Goal: Information Seeking & Learning: Check status

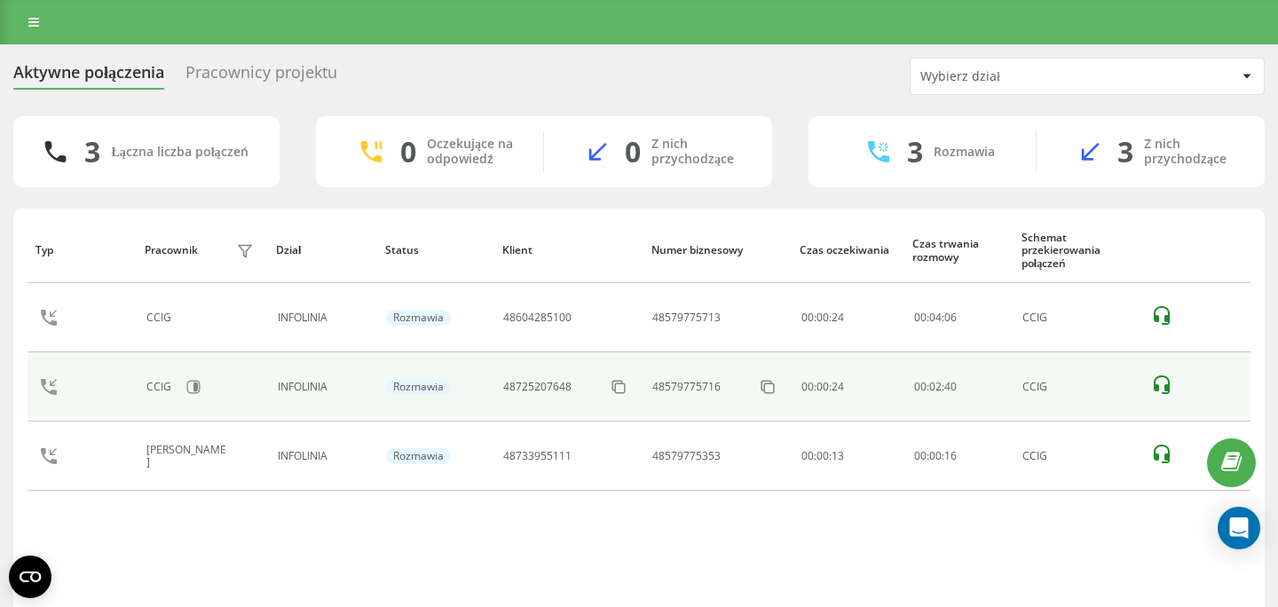
scroll to position [63, 0]
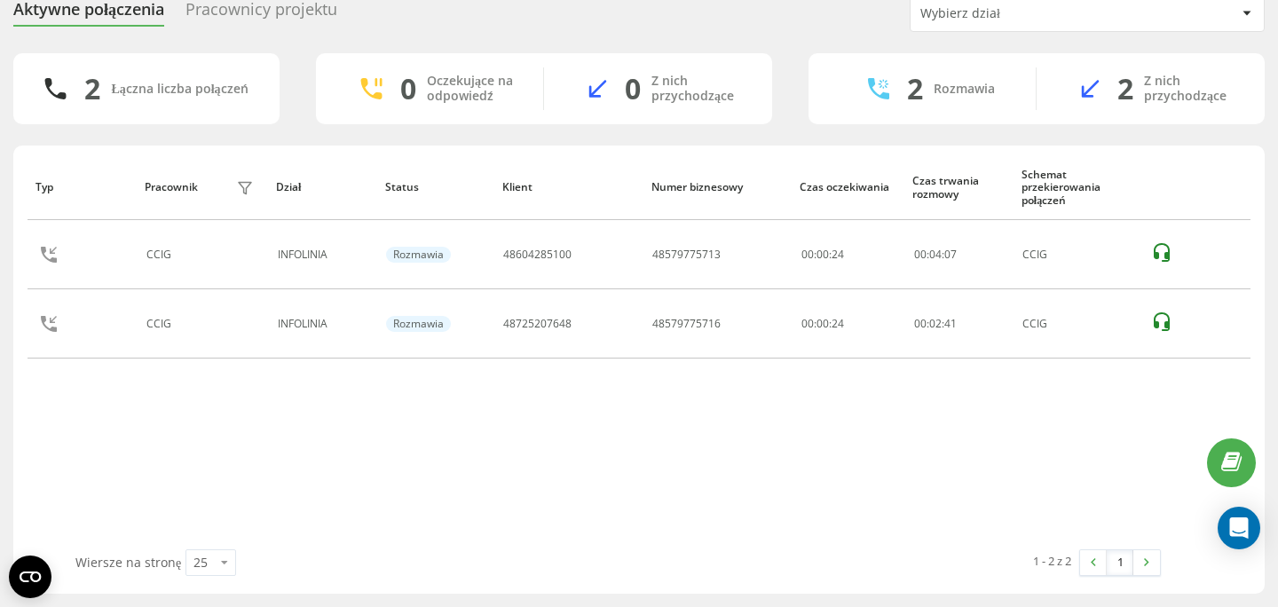
click at [466, 419] on div "Typ Pracownik filtra Dział Status Klient Numer biznesowy Czas oczekiwania Czas …" at bounding box center [639, 351] width 1223 height 395
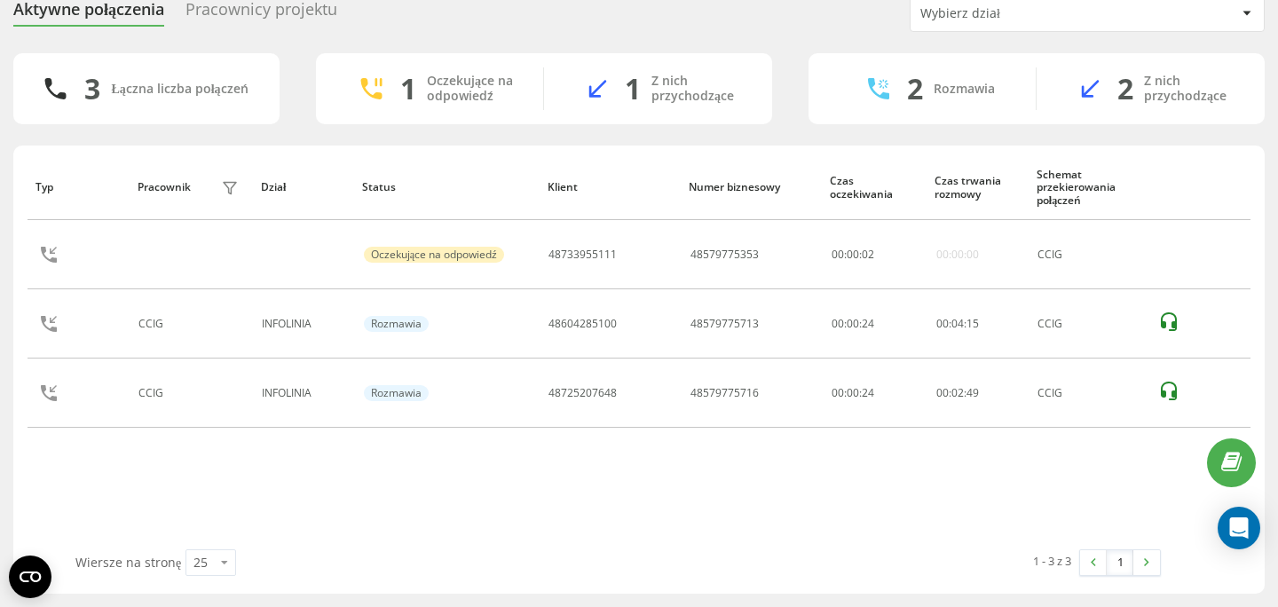
click at [499, 444] on div "Typ Pracownik filtra Dział Status Klient Numer biznesowy Czas oczekiwania Czas …" at bounding box center [639, 351] width 1223 height 395
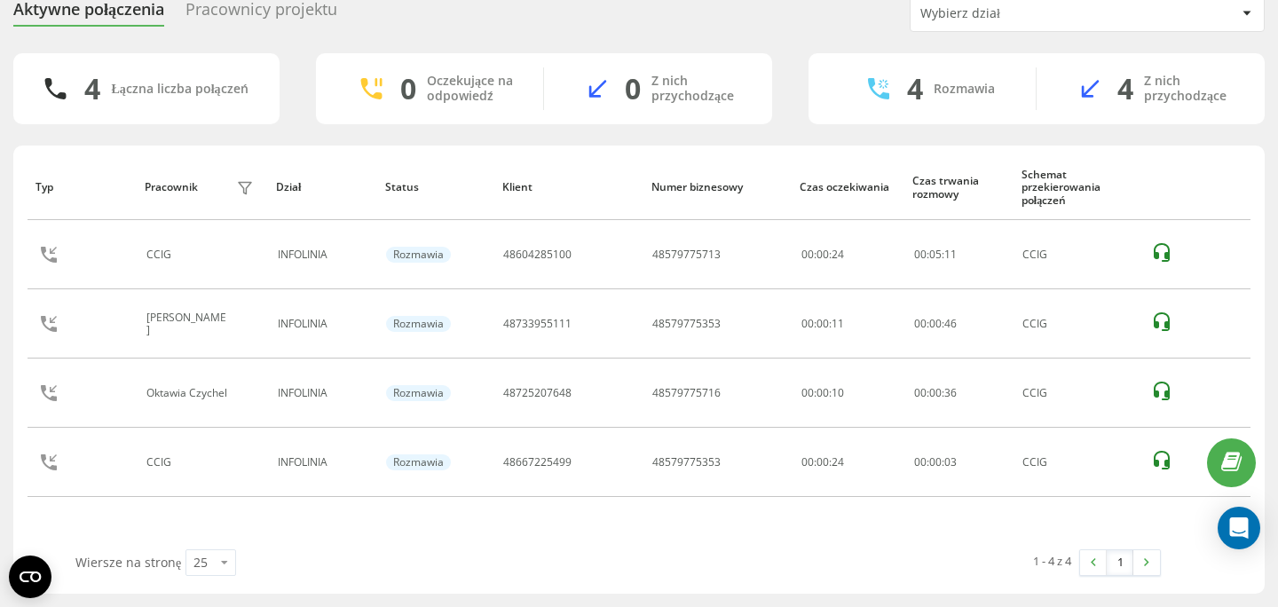
click at [466, 524] on div "Typ Pracownik filtra Dział Status Klient Numer biznesowy Czas oczekiwania Czas …" at bounding box center [639, 351] width 1223 height 395
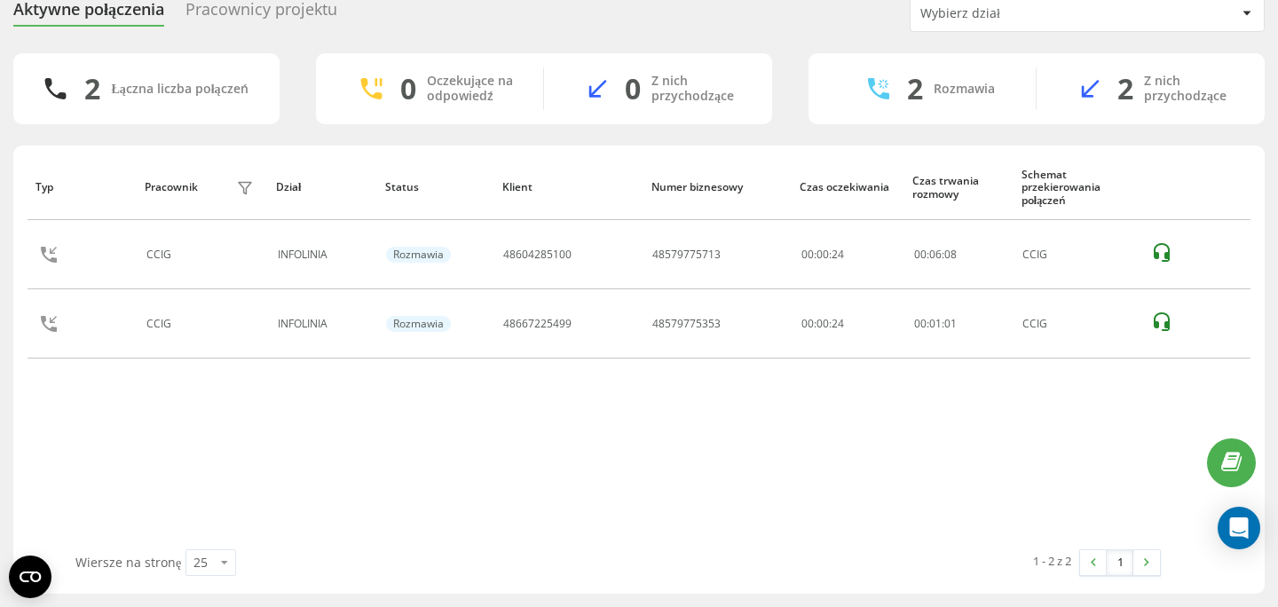
scroll to position [0, 0]
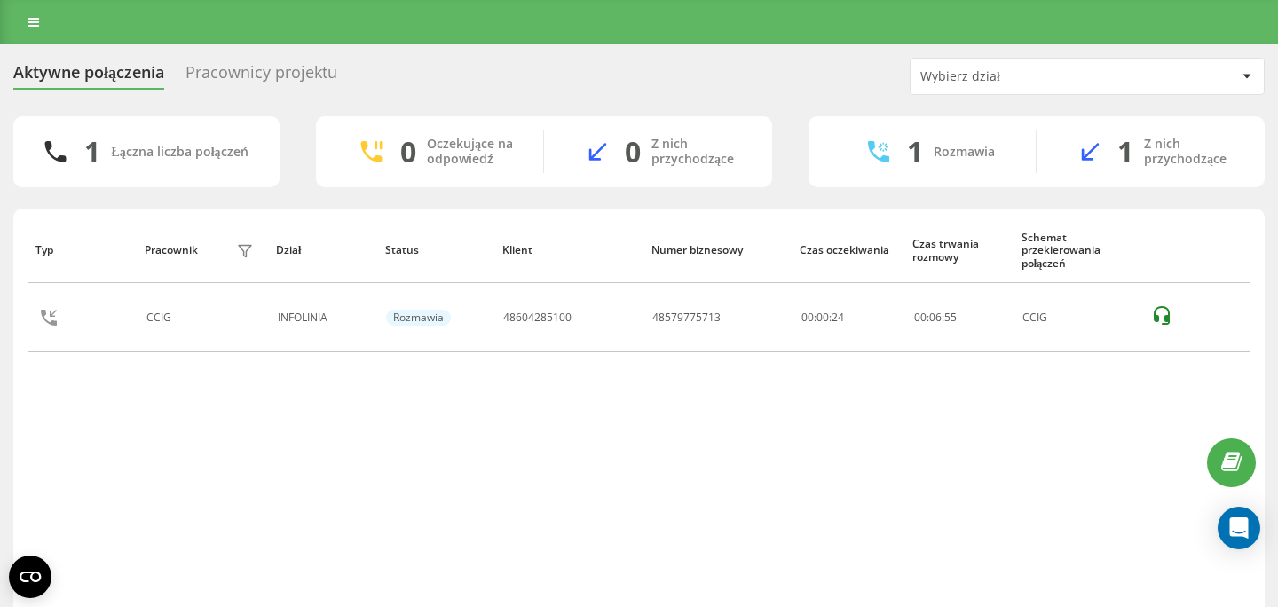
click at [437, 412] on div "Typ Pracownik filtra Dział Status Klient Numer biznesowy Czas oczekiwania Czas …" at bounding box center [639, 414] width 1223 height 395
click at [432, 484] on div "Typ Pracownik filtra Dział Status Klient Numer biznesowy Czas oczekiwania Czas …" at bounding box center [639, 414] width 1223 height 395
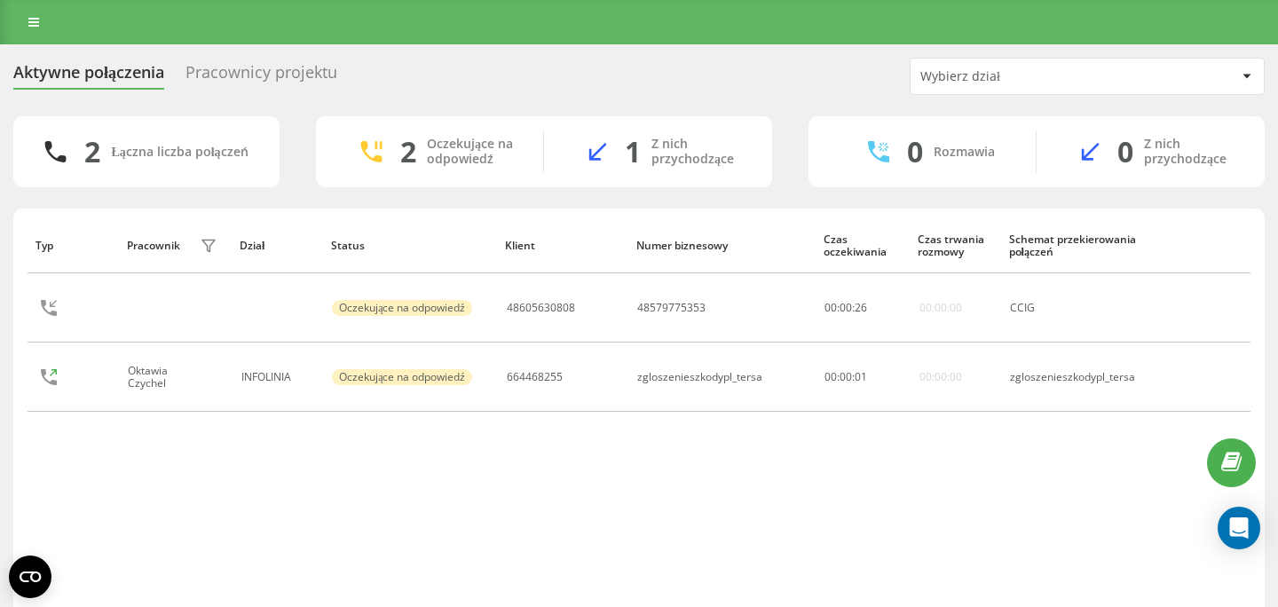
click at [429, 463] on div "Typ Pracownik filtra Dział Status Klient Numer biznesowy Czas oczekiwania Czas …" at bounding box center [639, 414] width 1223 height 395
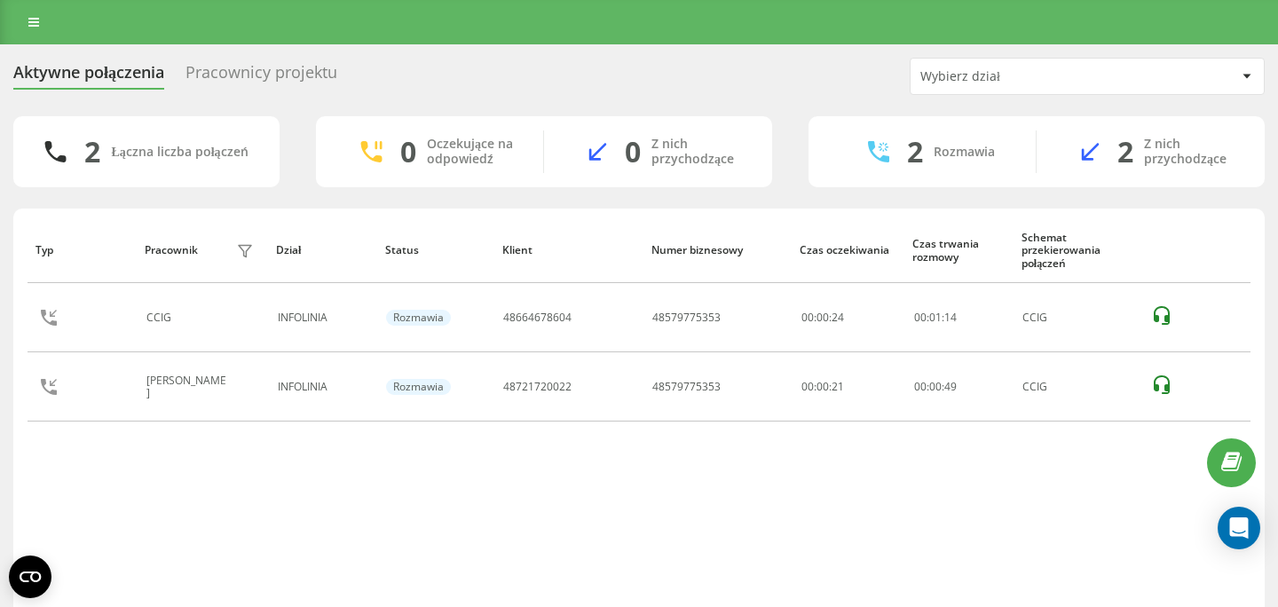
click at [274, 87] on div "Pracownicy projektu" at bounding box center [261, 77] width 152 height 28
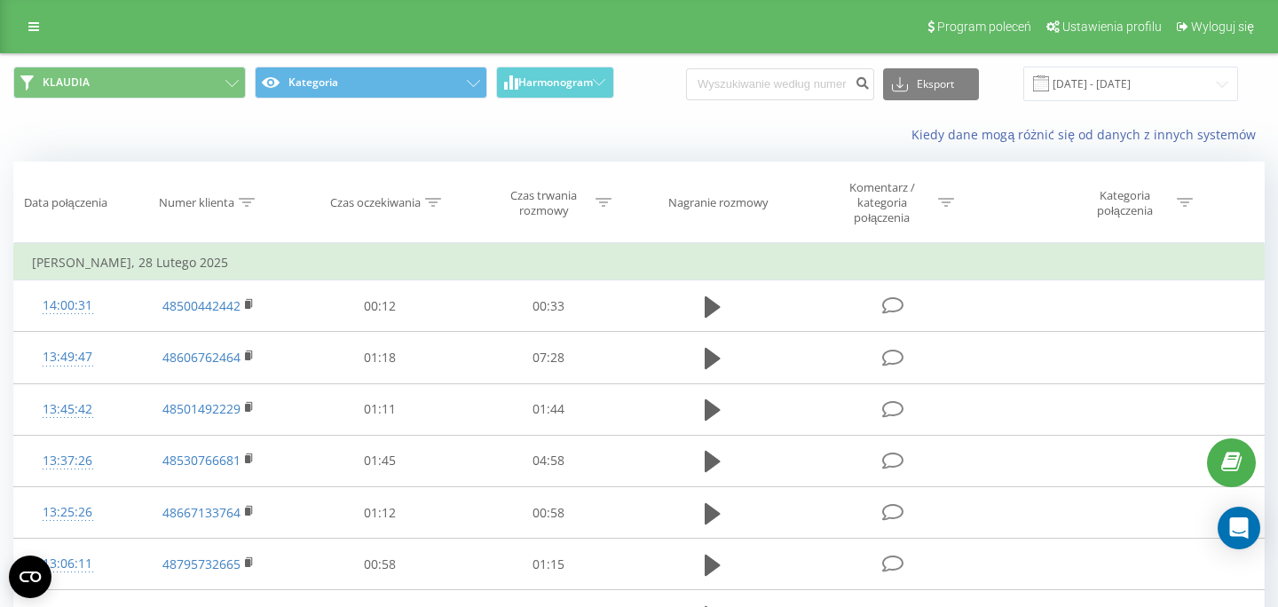
type input "668152669"
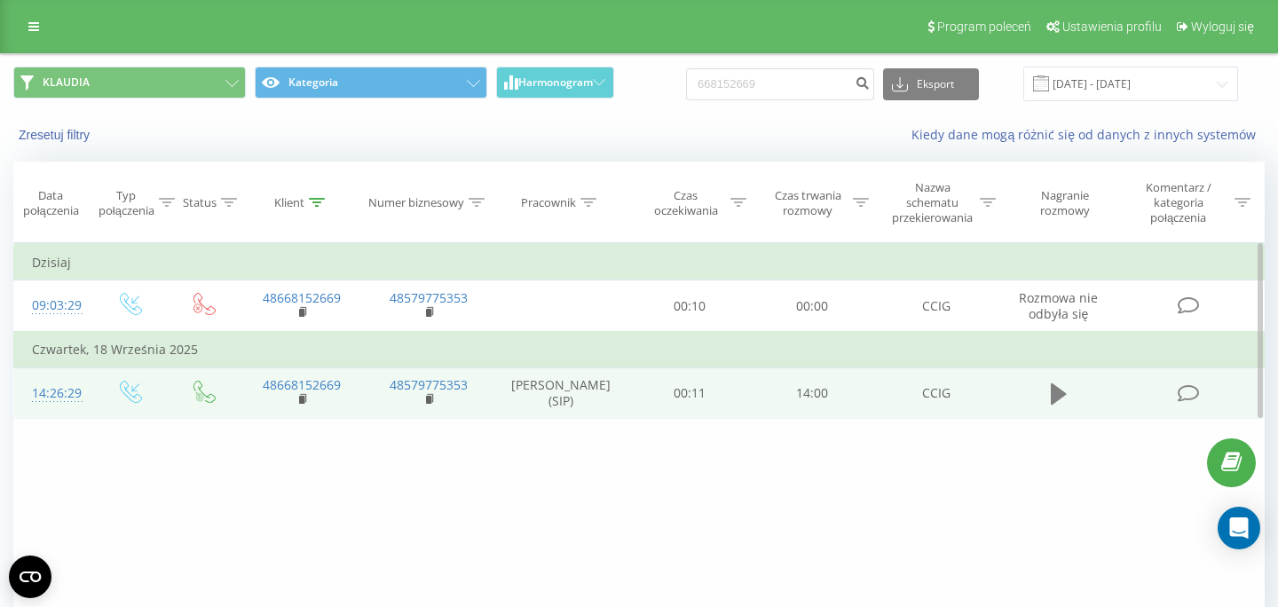
click at [1059, 391] on icon at bounding box center [1059, 393] width 16 height 21
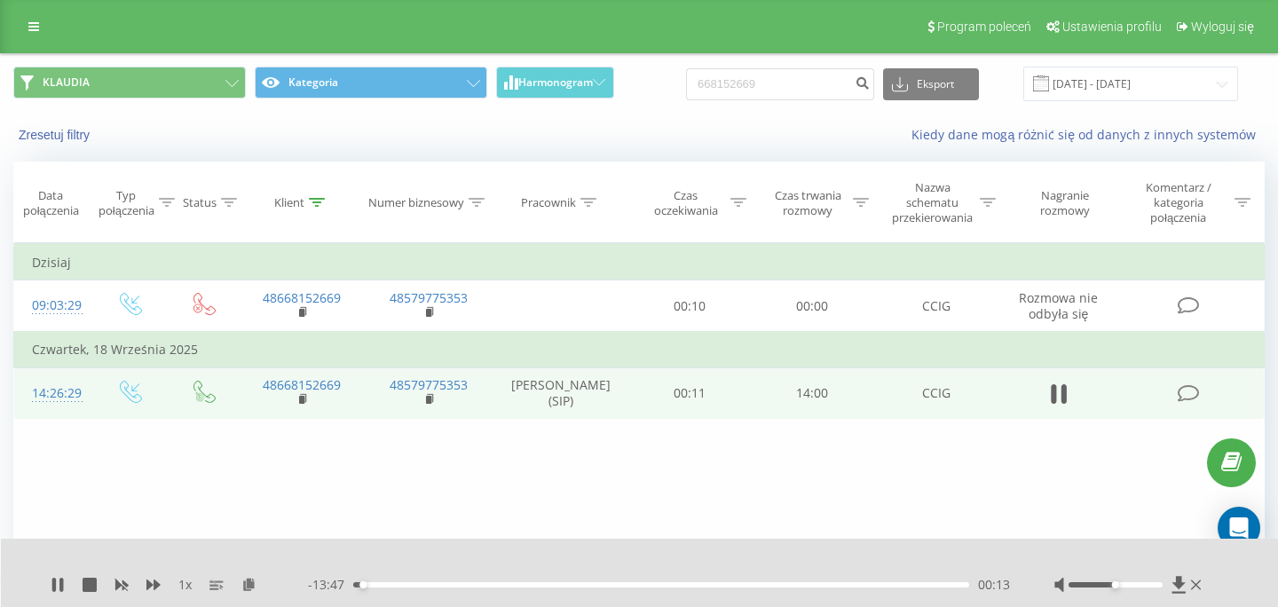
click at [866, 586] on div "00:13" at bounding box center [661, 584] width 616 height 5
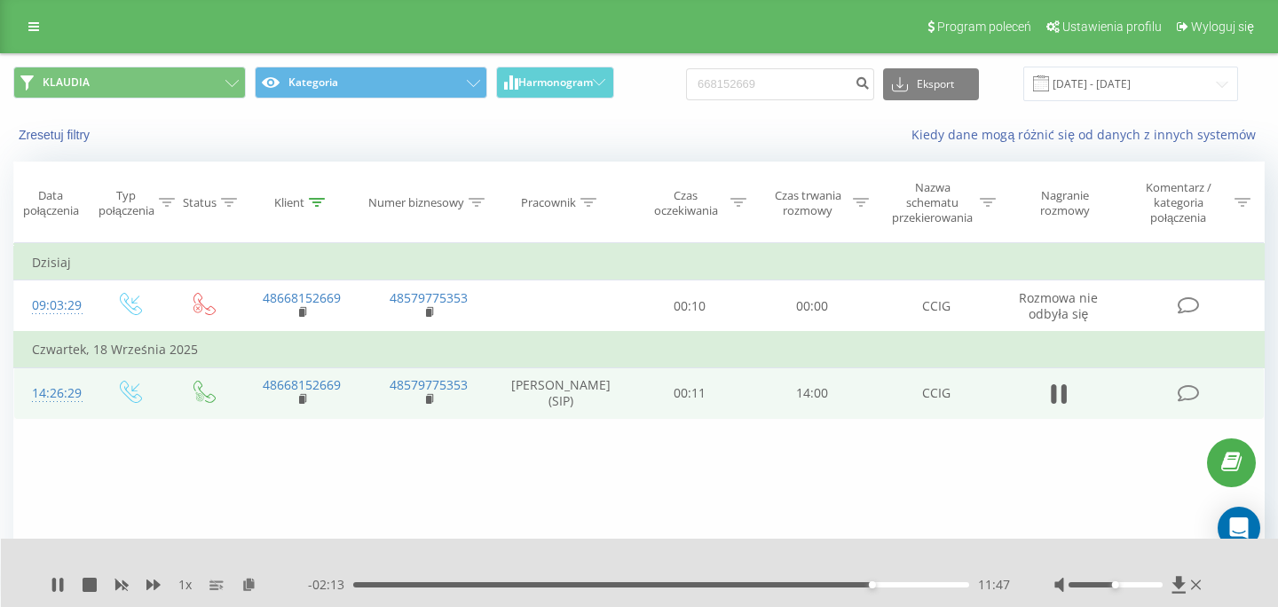
click at [893, 585] on div "11:47" at bounding box center [661, 584] width 616 height 5
click at [909, 585] on div "12:37" at bounding box center [661, 584] width 616 height 5
click at [903, 585] on div "12:30" at bounding box center [661, 584] width 616 height 5
click at [1060, 403] on icon at bounding box center [1059, 394] width 16 height 25
click at [899, 489] on div "Filtruj według warunków Jest równe Wprowadź wartość Anuluj OK Filtruj według wa…" at bounding box center [638, 442] width 1251 height 399
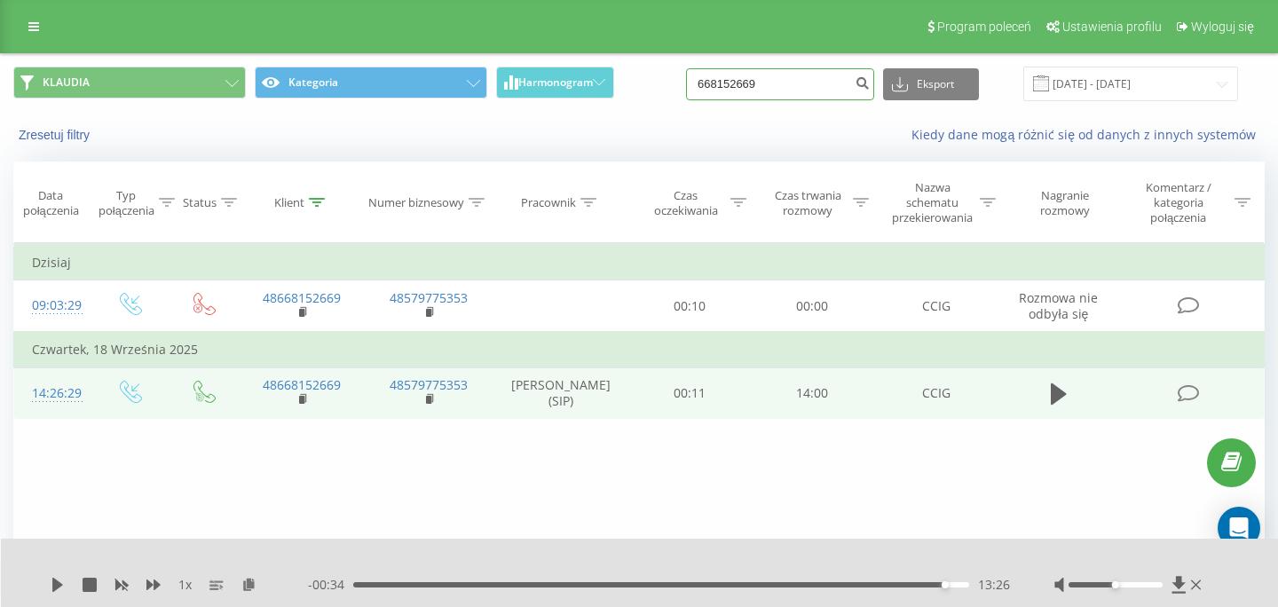
click at [784, 87] on input "668152669" at bounding box center [780, 84] width 188 height 32
paste input "6260308"
type input "666260308"
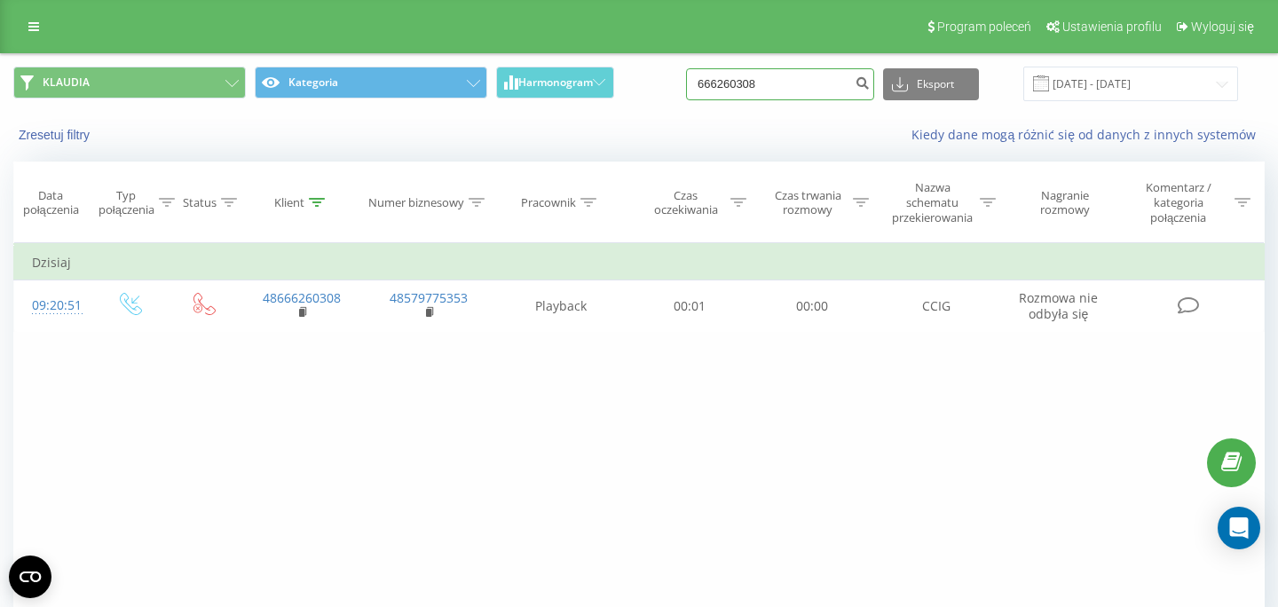
click at [798, 88] on input "666260308" at bounding box center [780, 84] width 188 height 32
paste input "668682041"
type input "668682041"
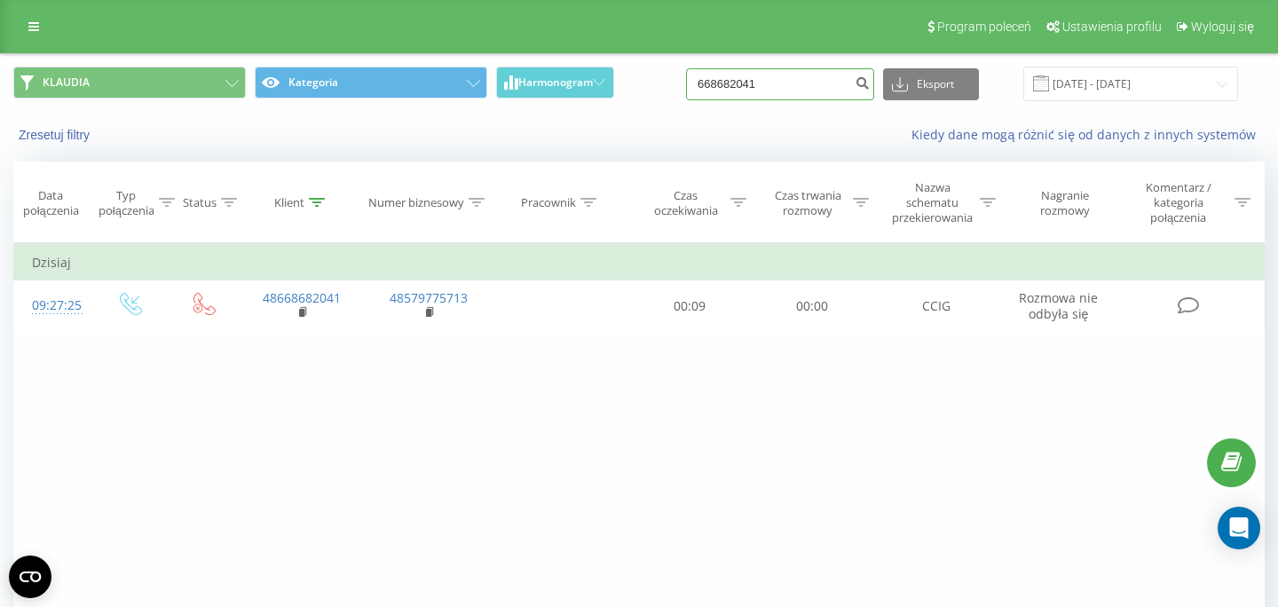
click at [808, 72] on input "668682041" at bounding box center [780, 84] width 188 height 32
paste input "48887131967"
type input "48887131967"
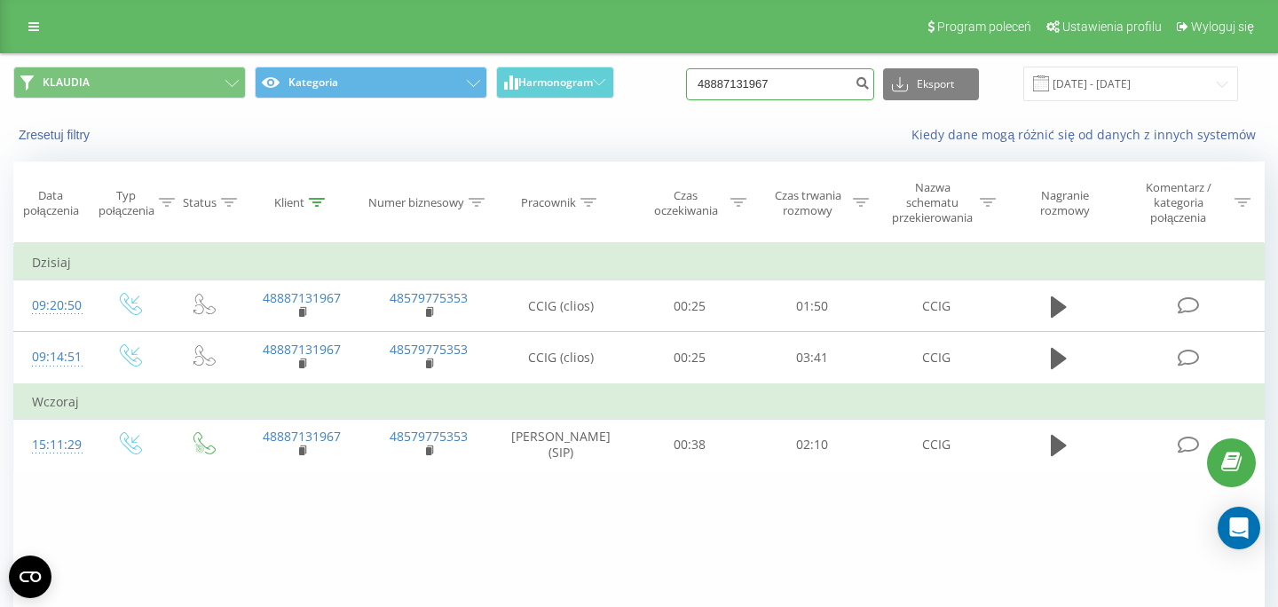
click at [811, 80] on input "48887131967" at bounding box center [780, 84] width 188 height 32
paste input "48500602967"
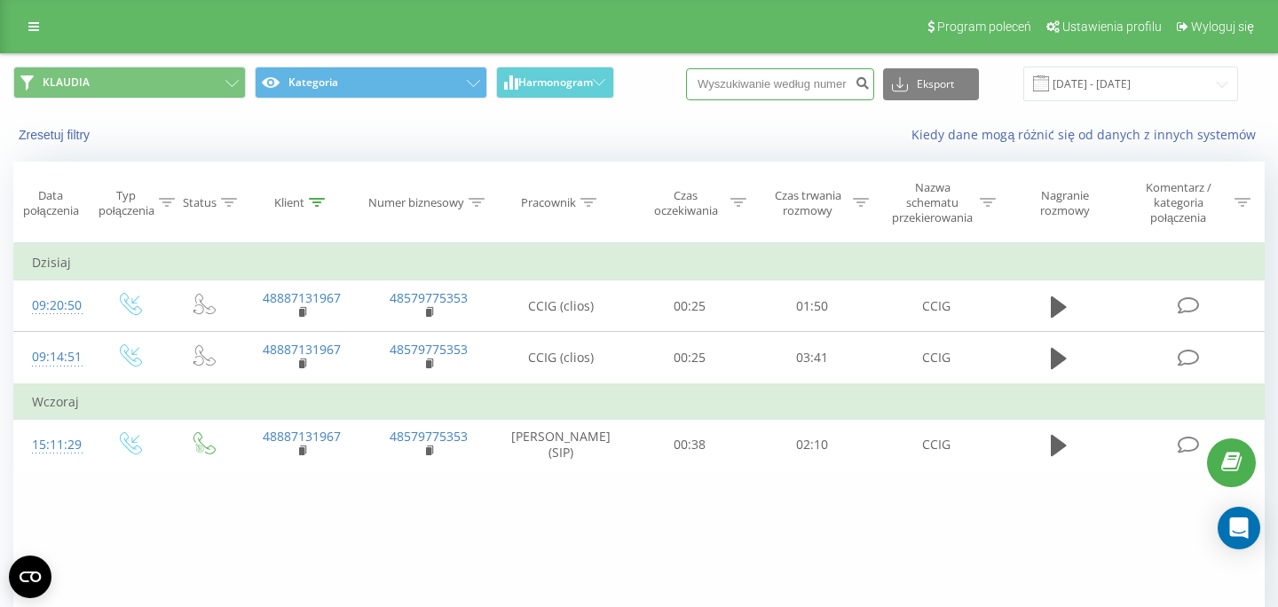
type input "48500602967"
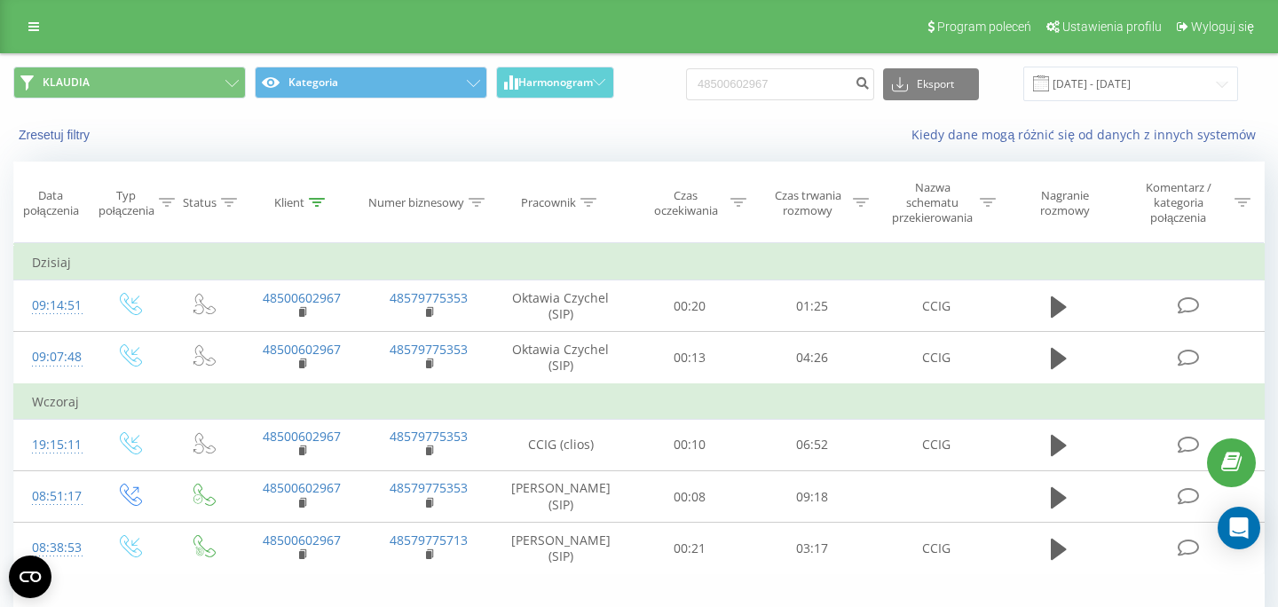
scroll to position [105, 0]
click icon "submit"
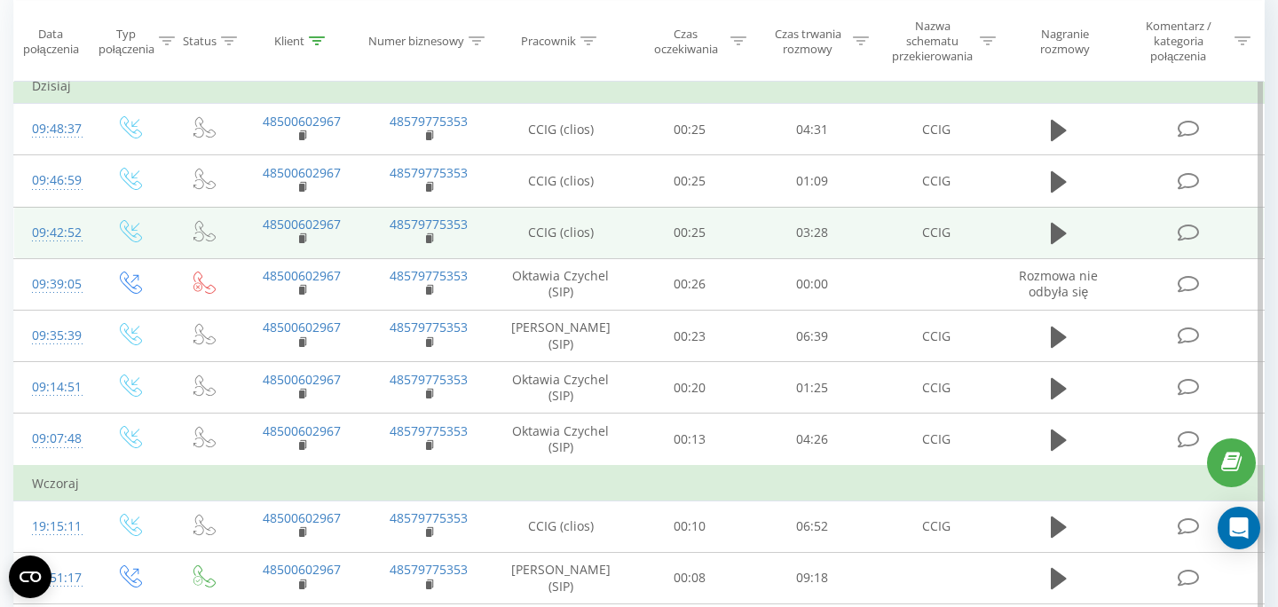
scroll to position [182, 0]
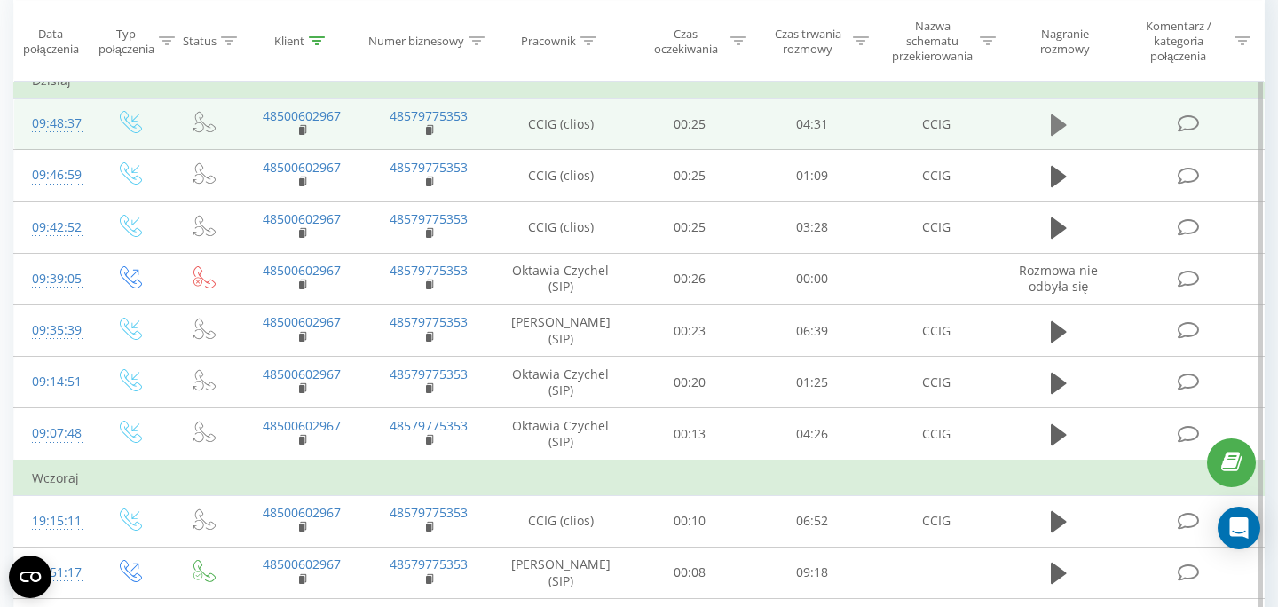
click at [1058, 119] on icon at bounding box center [1059, 125] width 16 height 25
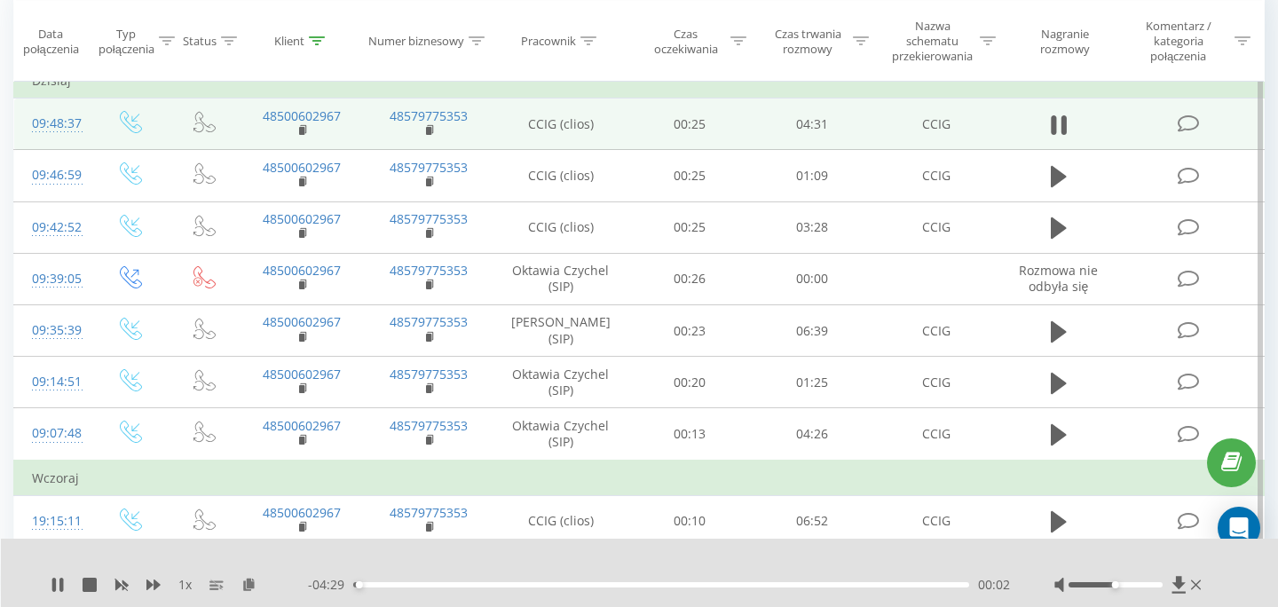
click at [372, 585] on div "00:02" at bounding box center [661, 584] width 616 height 5
click at [800, 585] on div "00:19" at bounding box center [661, 584] width 616 height 5
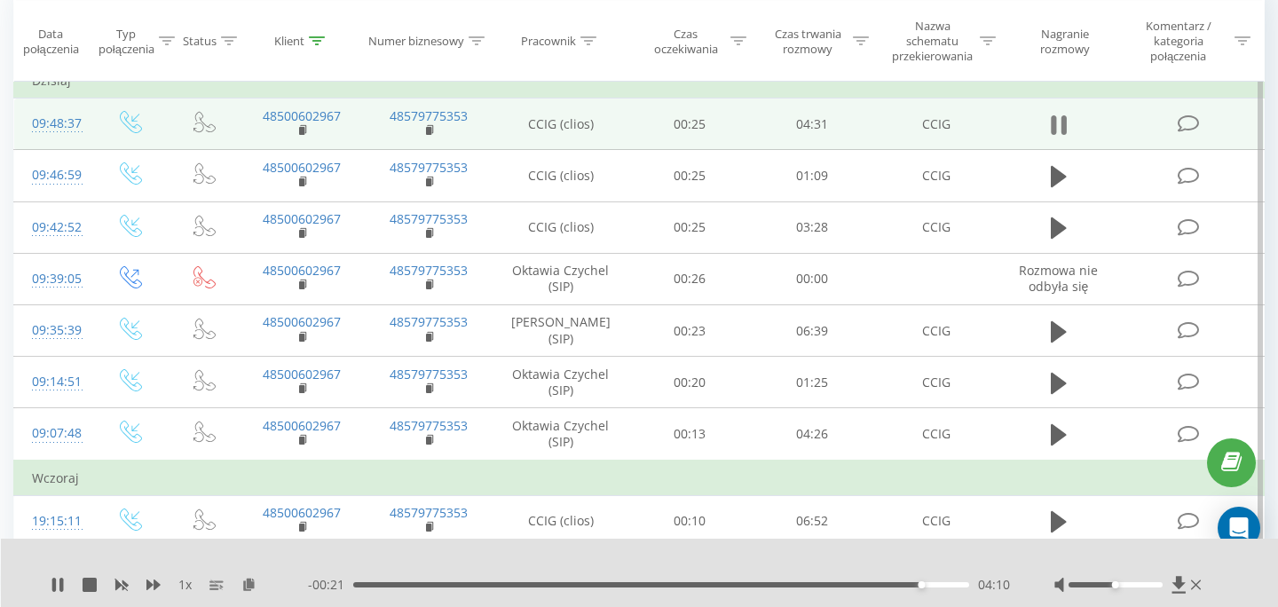
click at [1060, 129] on icon at bounding box center [1059, 125] width 16 height 25
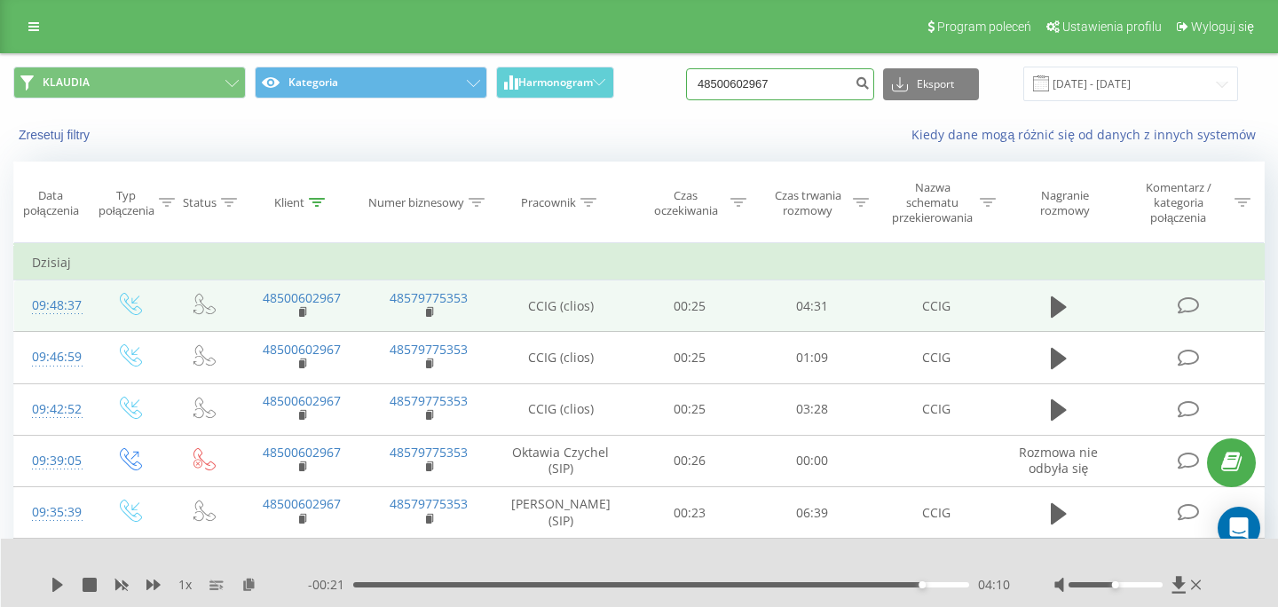
click at [830, 90] on input "48500602967" at bounding box center [780, 84] width 188 height 32
click at [830, 91] on input "48500602967" at bounding box center [780, 84] width 188 height 32
paste input "695458392"
type input "695458392"
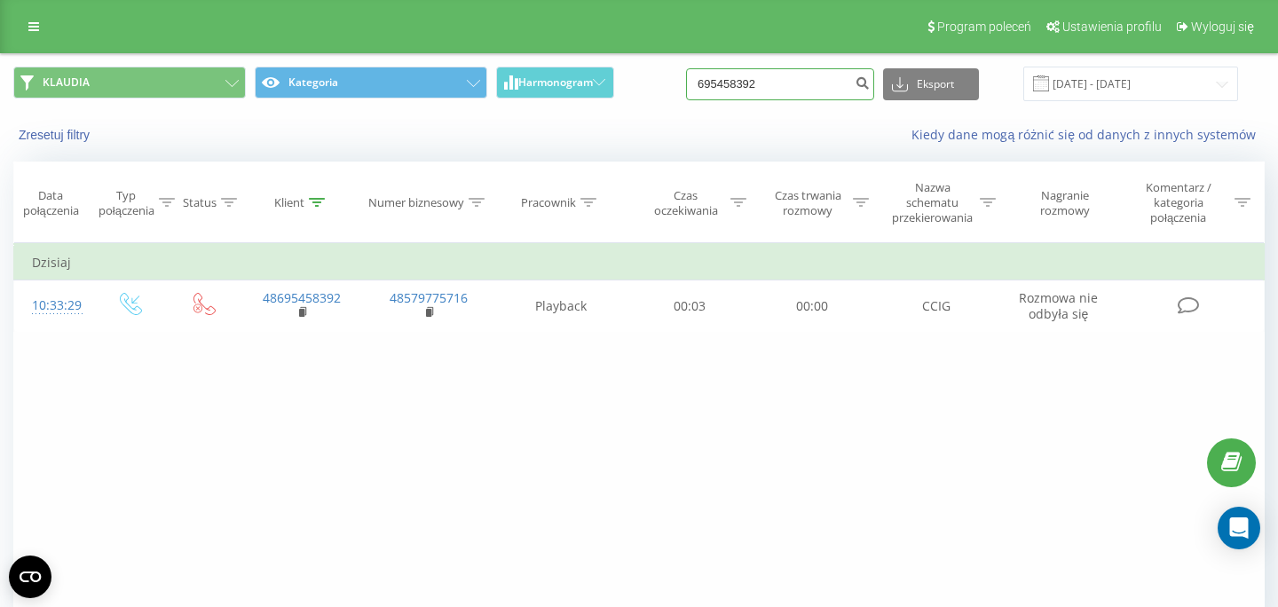
click at [816, 84] on input "695458392" at bounding box center [780, 84] width 188 height 32
paste input "65606980"
type input "665606980"
click at [825, 82] on input "665606980" at bounding box center [780, 84] width 188 height 32
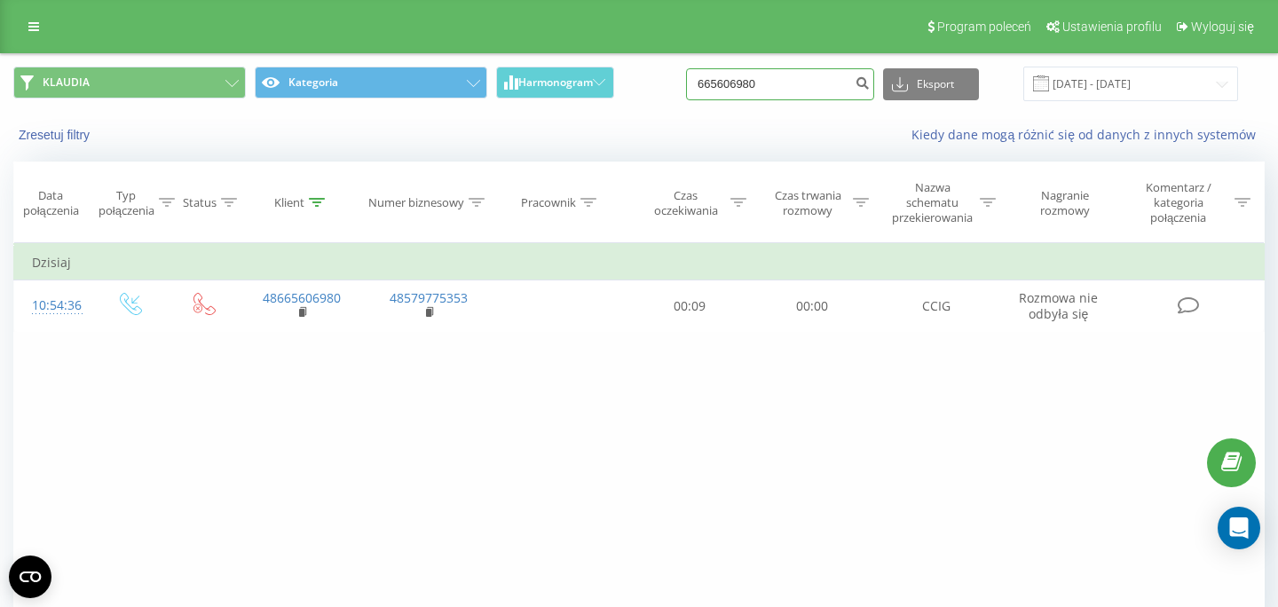
click at [825, 82] on input "665606980" at bounding box center [780, 84] width 188 height 32
paste input "92325709"
type input "692325709"
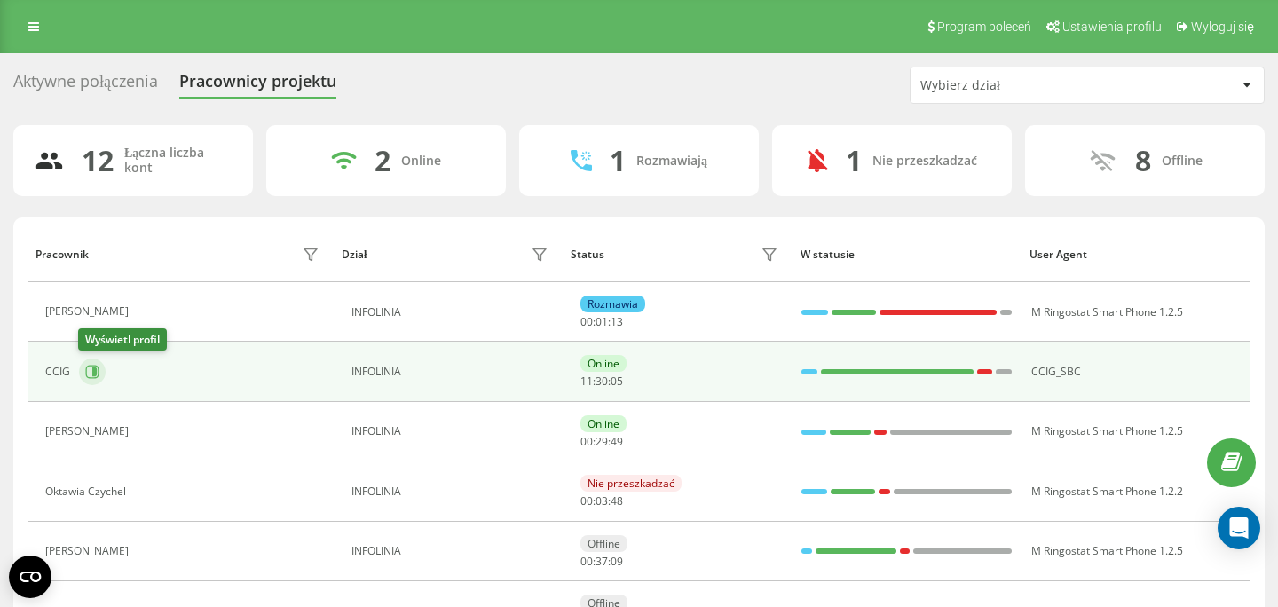
click at [91, 372] on icon at bounding box center [92, 372] width 14 height 14
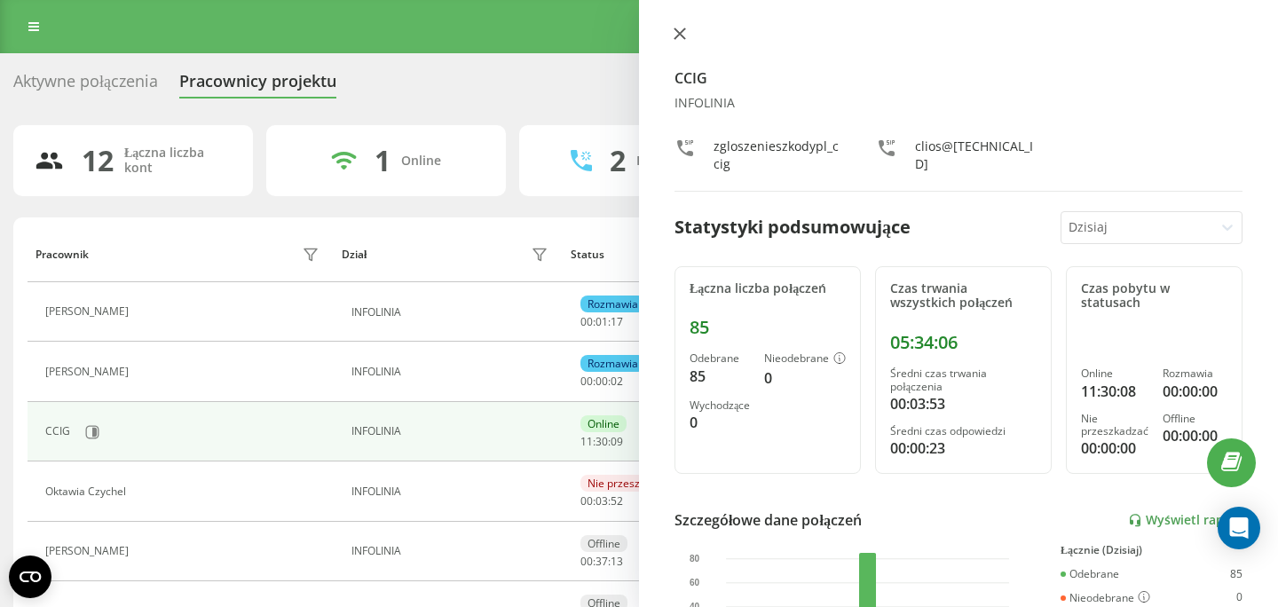
click at [684, 33] on button at bounding box center [679, 35] width 23 height 17
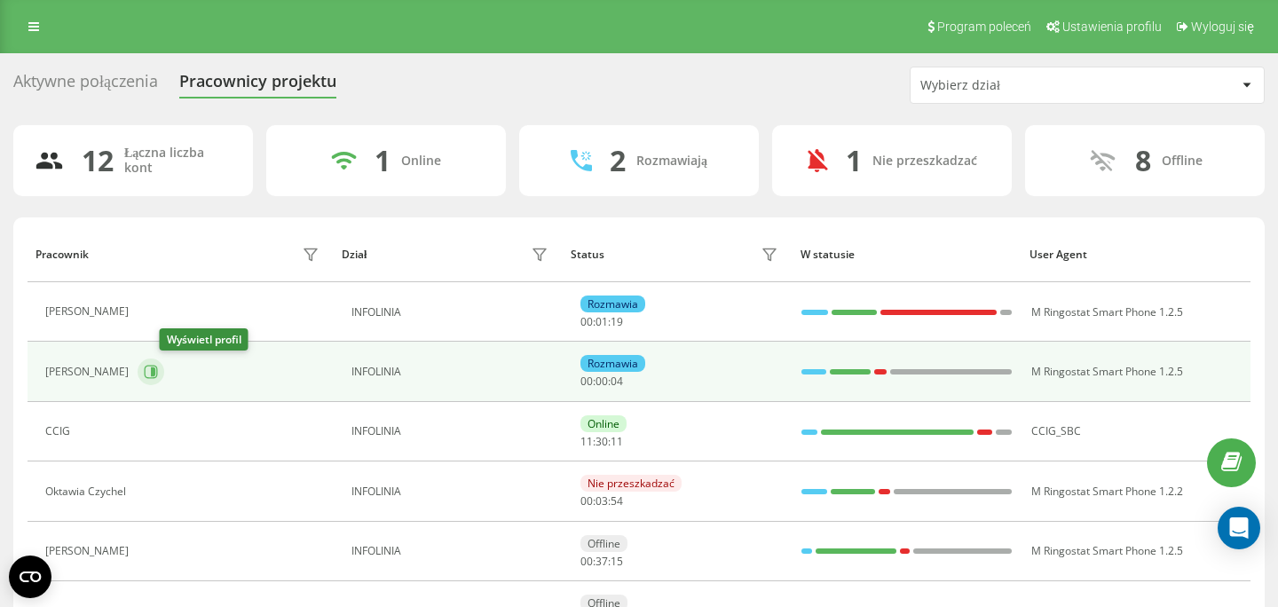
click at [164, 372] on button at bounding box center [151, 372] width 27 height 27
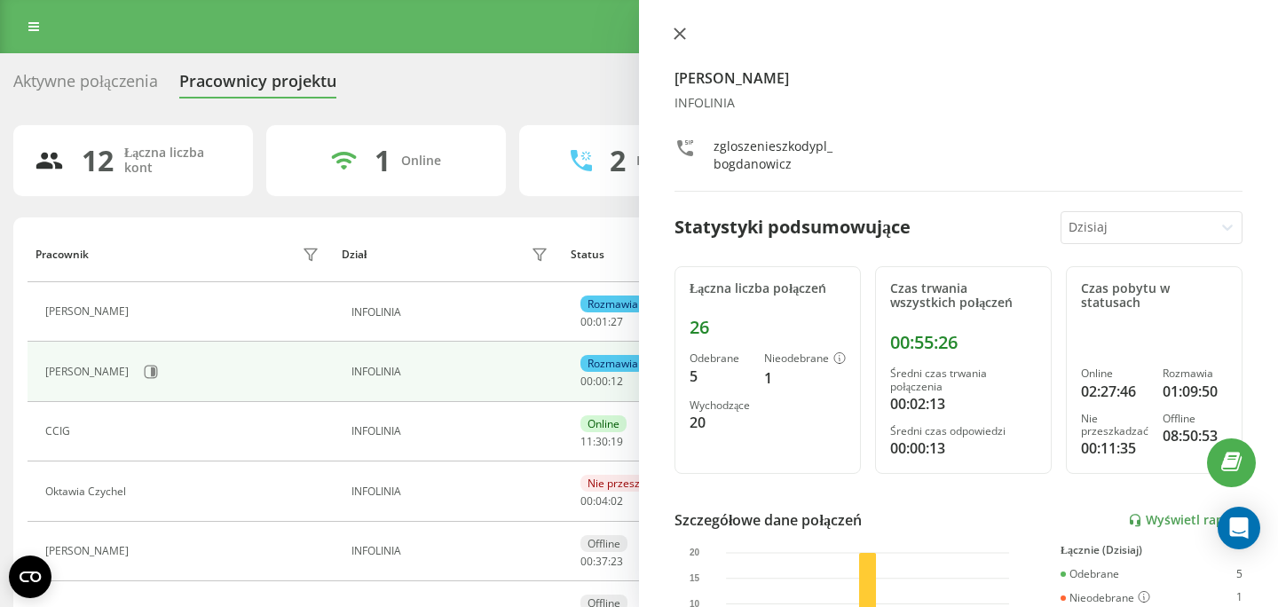
click at [679, 36] on icon at bounding box center [680, 34] width 12 height 12
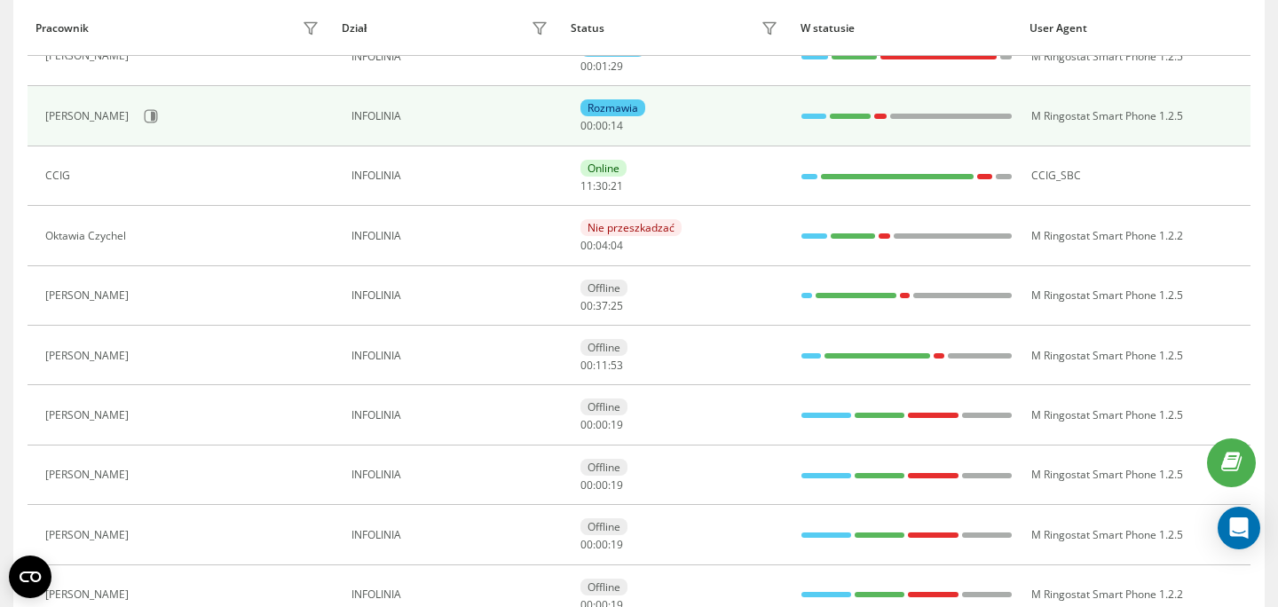
scroll to position [256, 0]
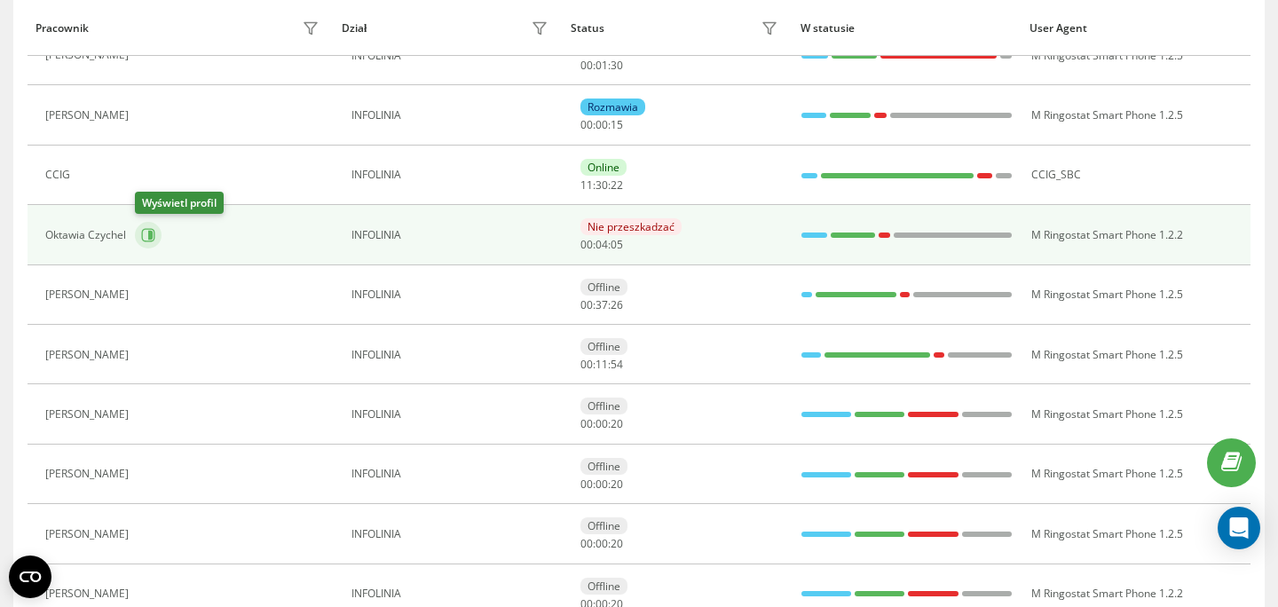
click at [145, 236] on icon at bounding box center [148, 235] width 14 height 14
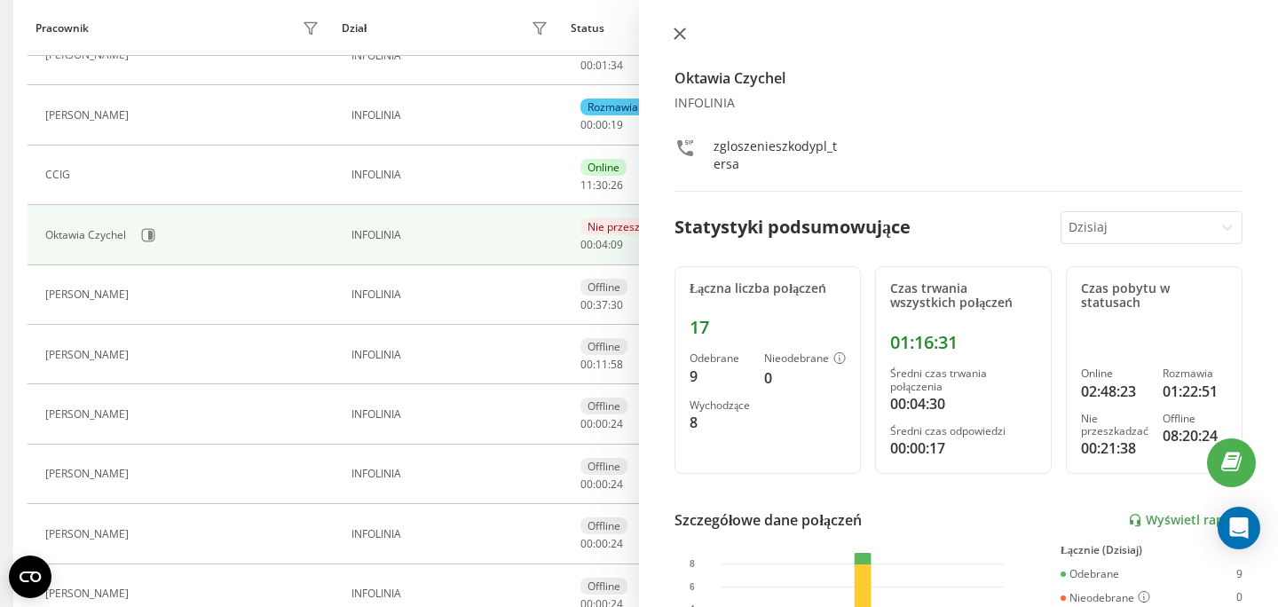
click at [676, 43] on button at bounding box center [679, 35] width 23 height 17
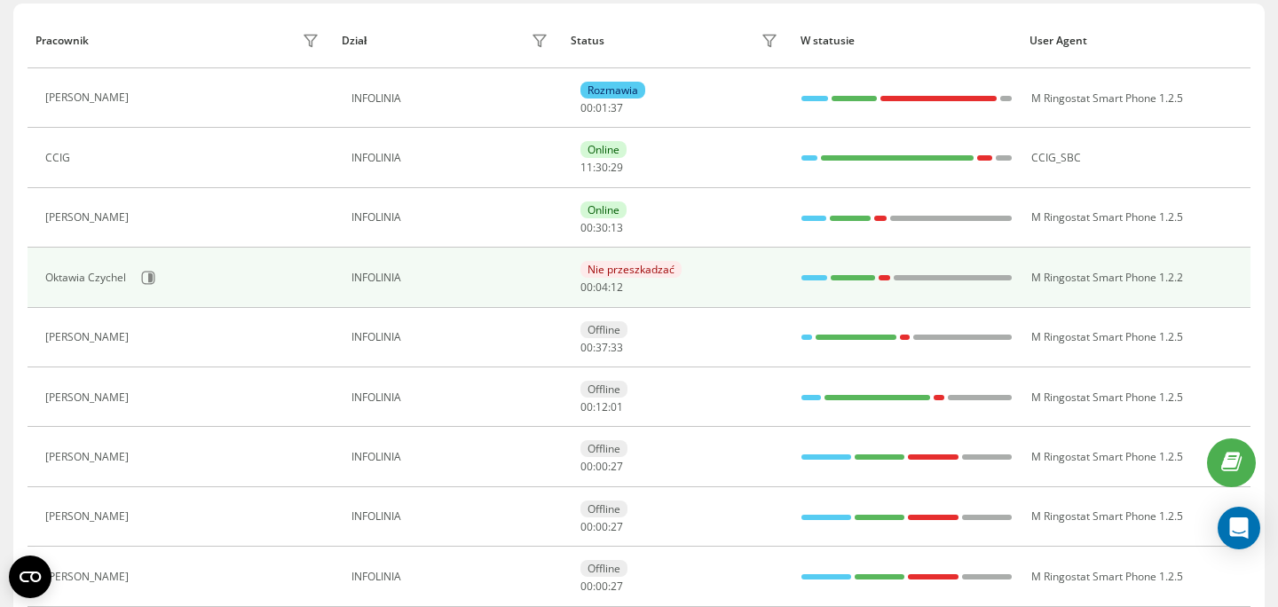
scroll to position [206, 0]
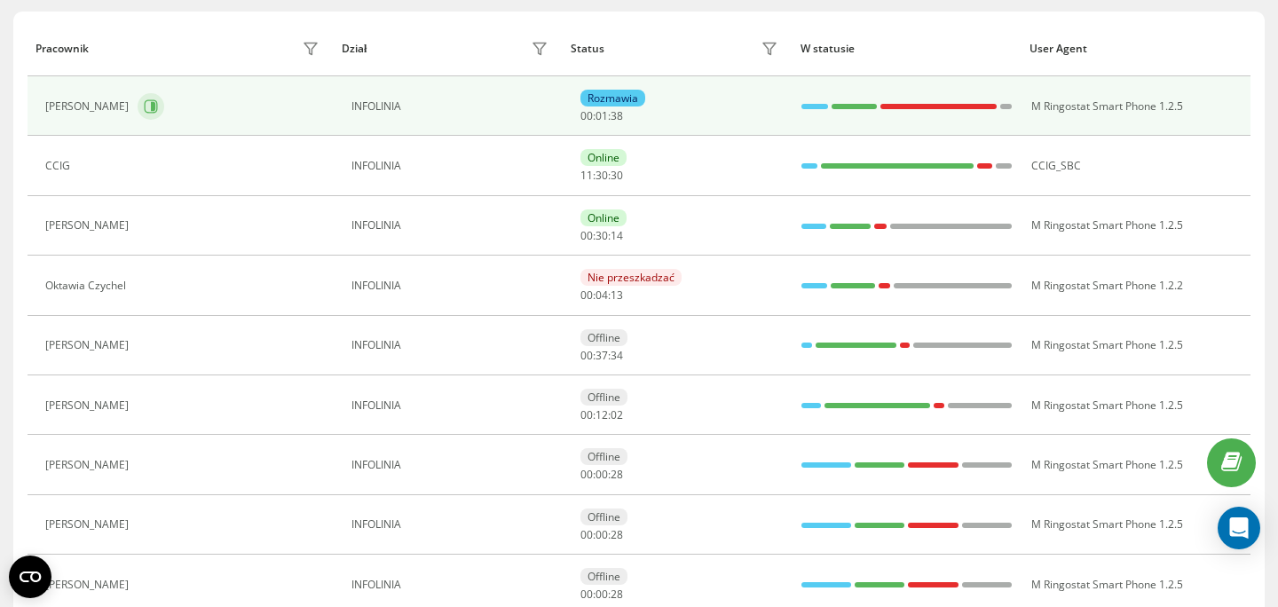
click at [155, 106] on icon at bounding box center [153, 106] width 4 height 9
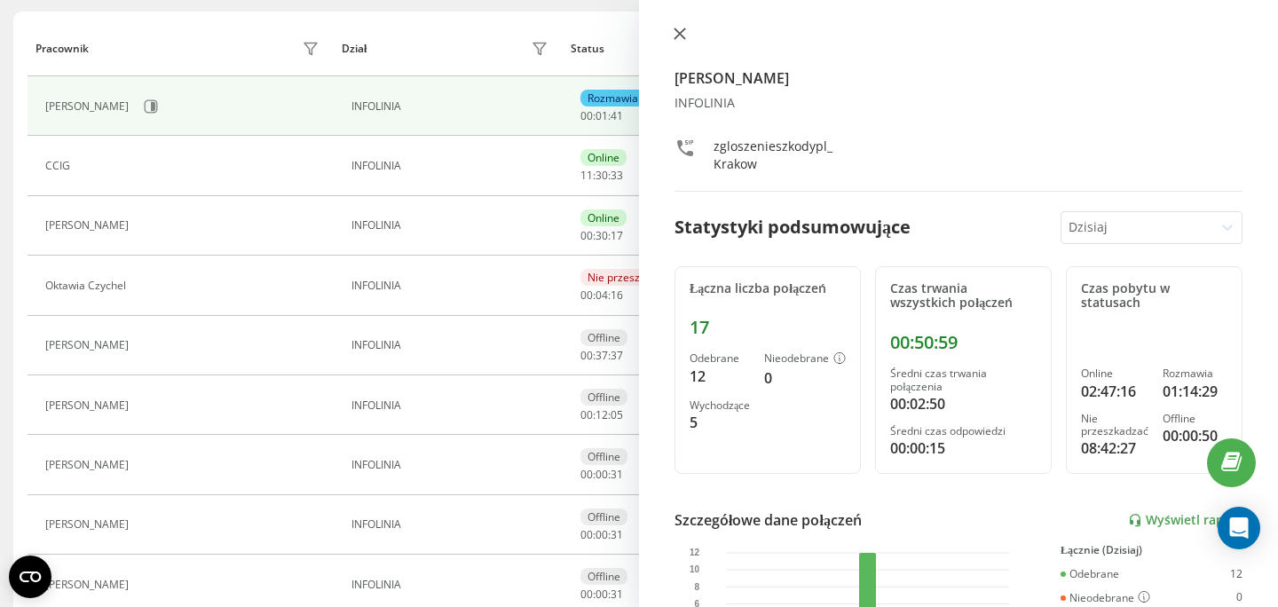
click at [682, 28] on button at bounding box center [679, 35] width 23 height 17
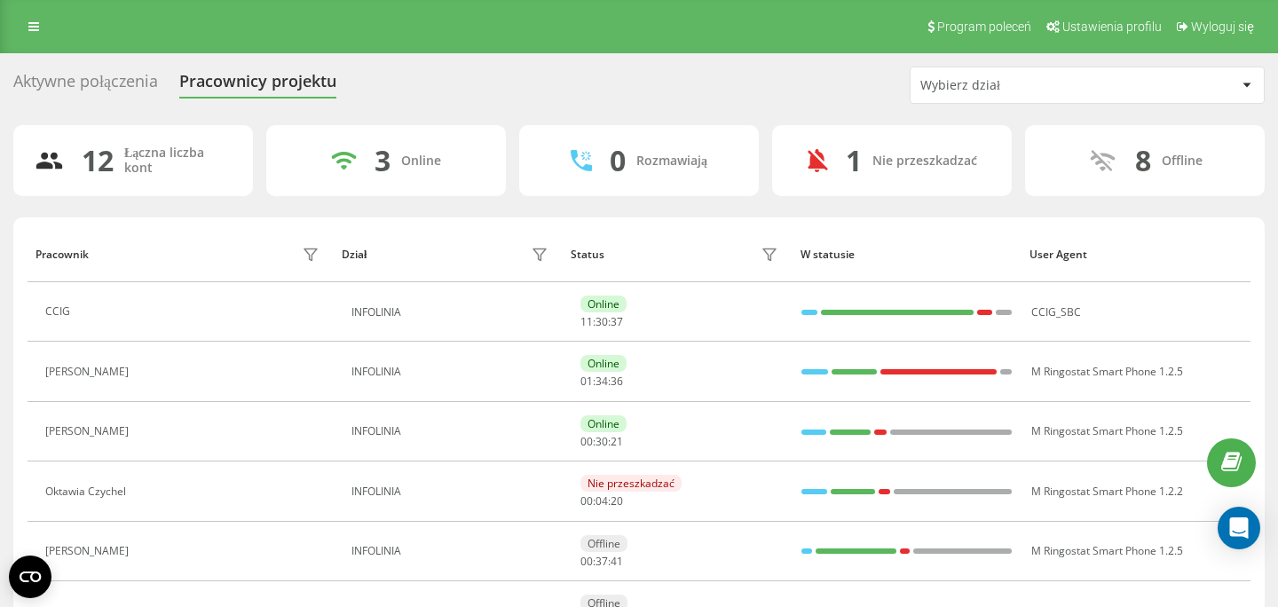
click at [102, 92] on div "Aktywne połączenia" at bounding box center [85, 86] width 145 height 28
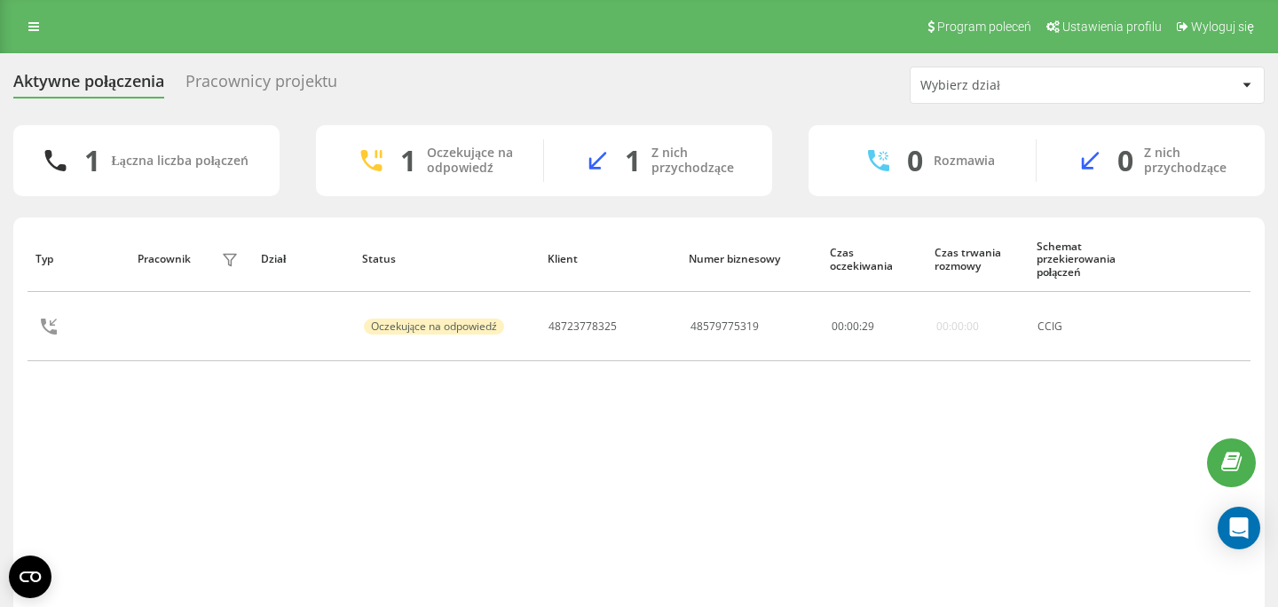
click at [494, 491] on div "Typ Pracownik filtra Dział Status Klient Numer biznesowy Czas oczekiwania Czas …" at bounding box center [639, 423] width 1223 height 395
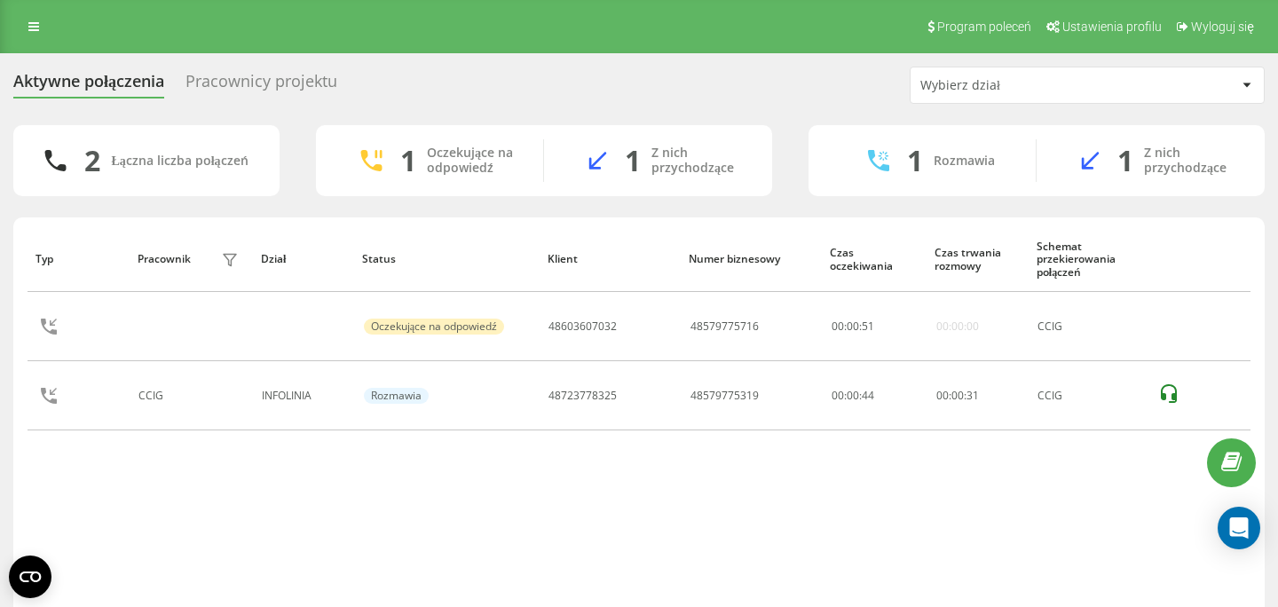
click at [519, 487] on div "Typ Pracownik filtra Dział Status Klient Numer biznesowy Czas oczekiwania Czas …" at bounding box center [639, 423] width 1223 height 395
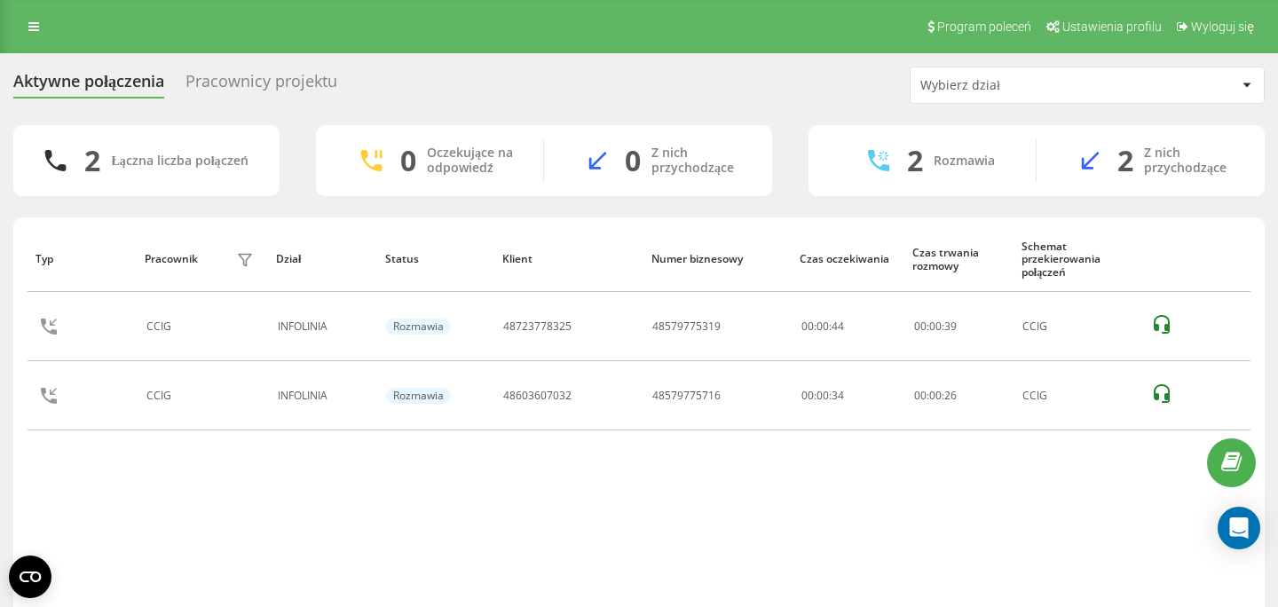
click at [500, 472] on div "Typ Pracownik filtra Dział Status Klient Numer biznesowy Czas oczekiwania Czas …" at bounding box center [639, 423] width 1223 height 395
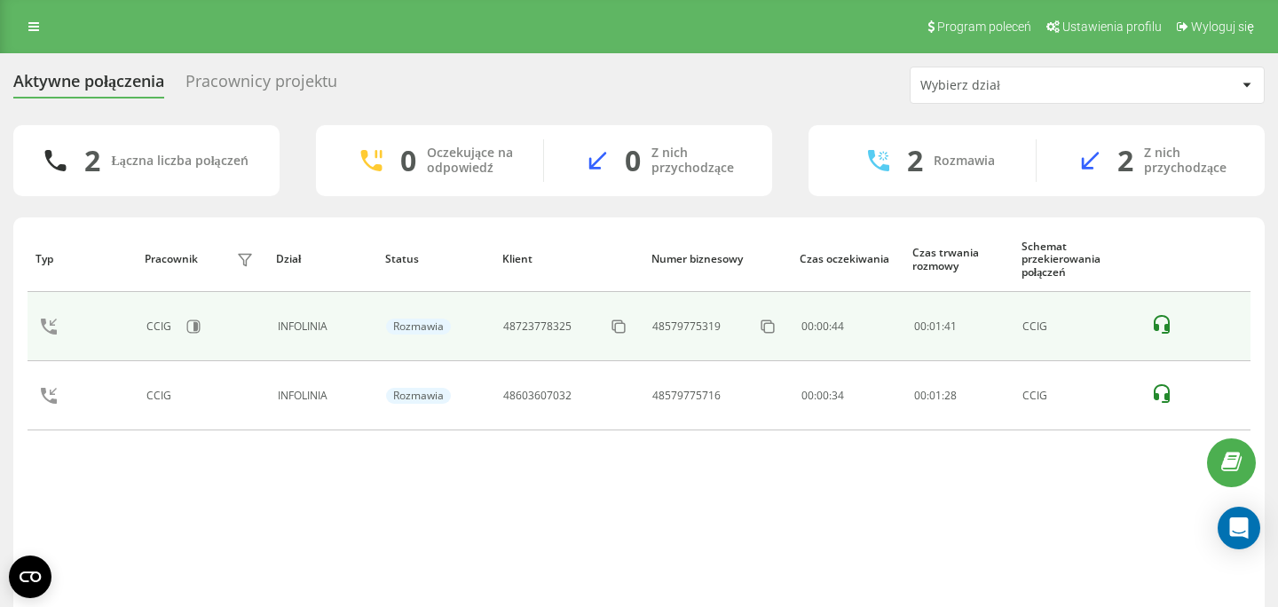
click at [1167, 330] on icon at bounding box center [1162, 324] width 16 height 19
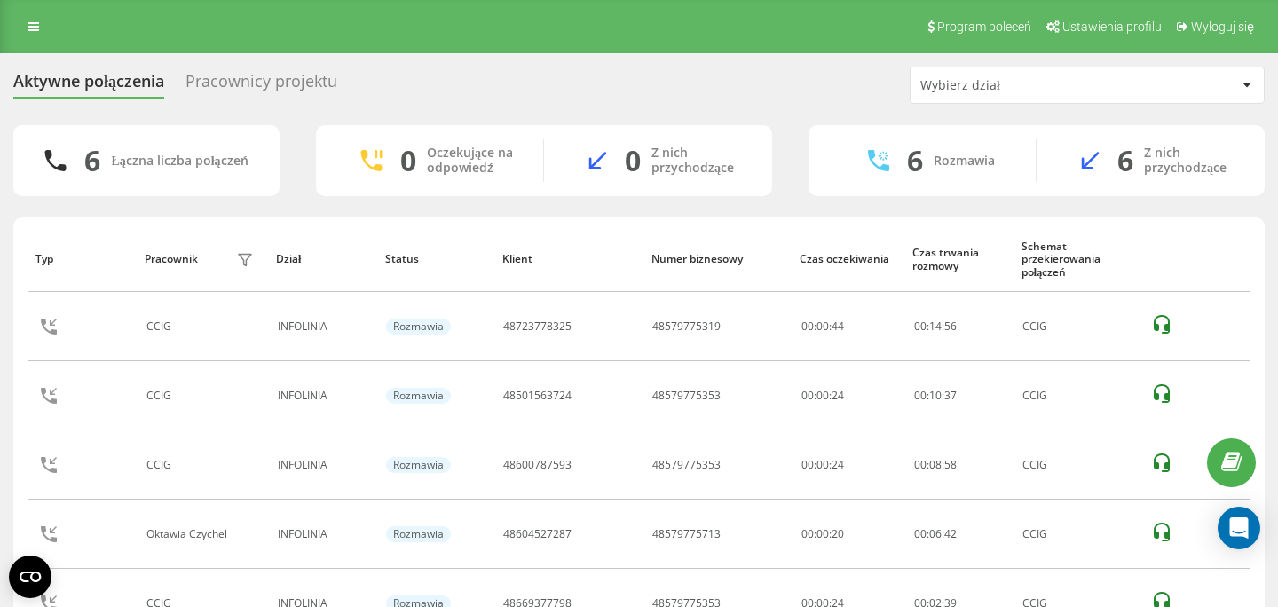
click at [438, 107] on div "Aktywne połączenia Pracownicy projektu Wybierz dział 6 Łączna liczba połączeń 0…" at bounding box center [638, 414] width 1251 height 694
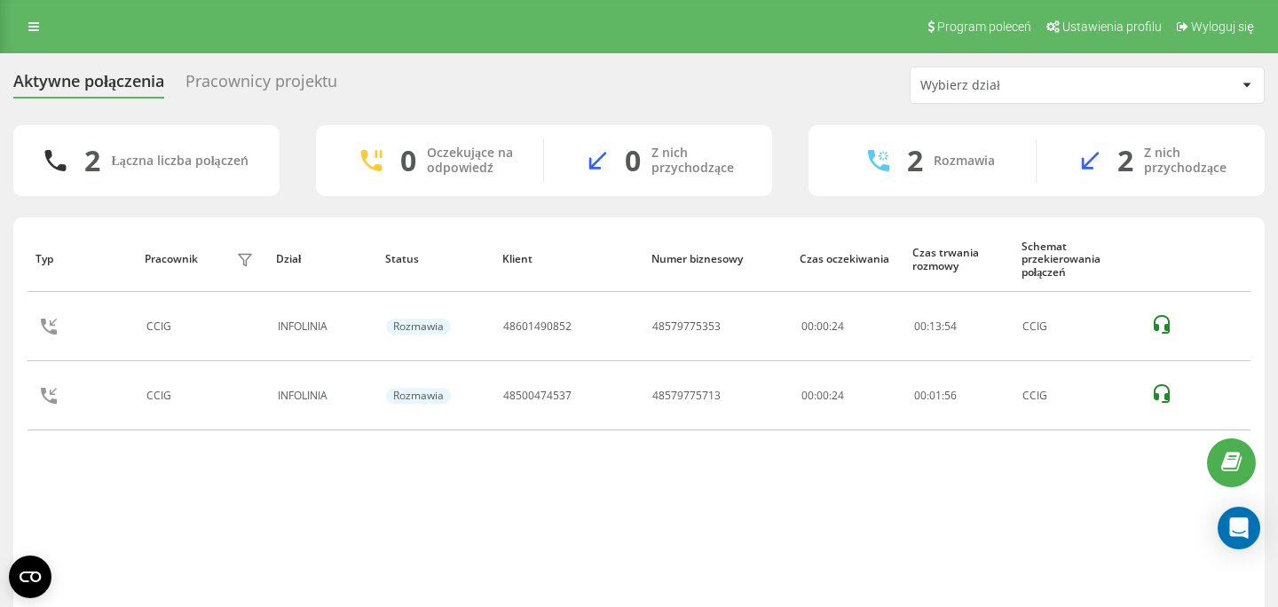
click at [406, 228] on th "Status" at bounding box center [434, 259] width 117 height 66
click at [543, 493] on div "Typ Pracownik filtra Dział Status Klient Numer biznesowy Czas oczekiwania Czas …" at bounding box center [639, 423] width 1223 height 395
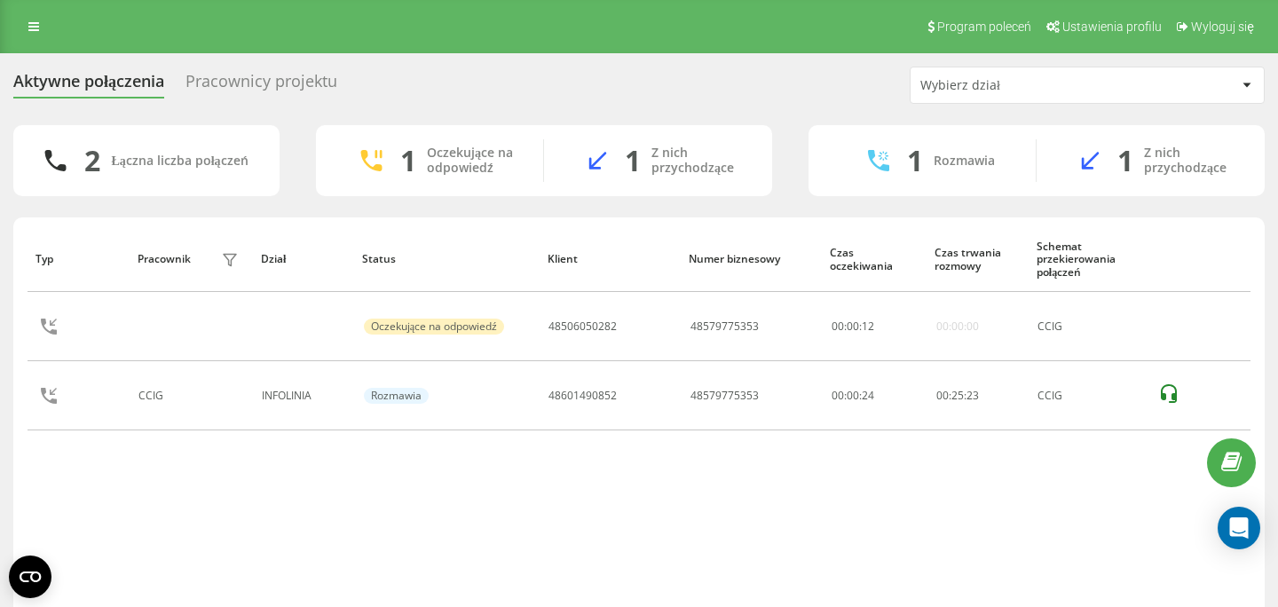
click at [448, 492] on div "Typ Pracownik filtra Dział Status Klient Numer biznesowy Czas oczekiwania Czas …" at bounding box center [639, 423] width 1223 height 395
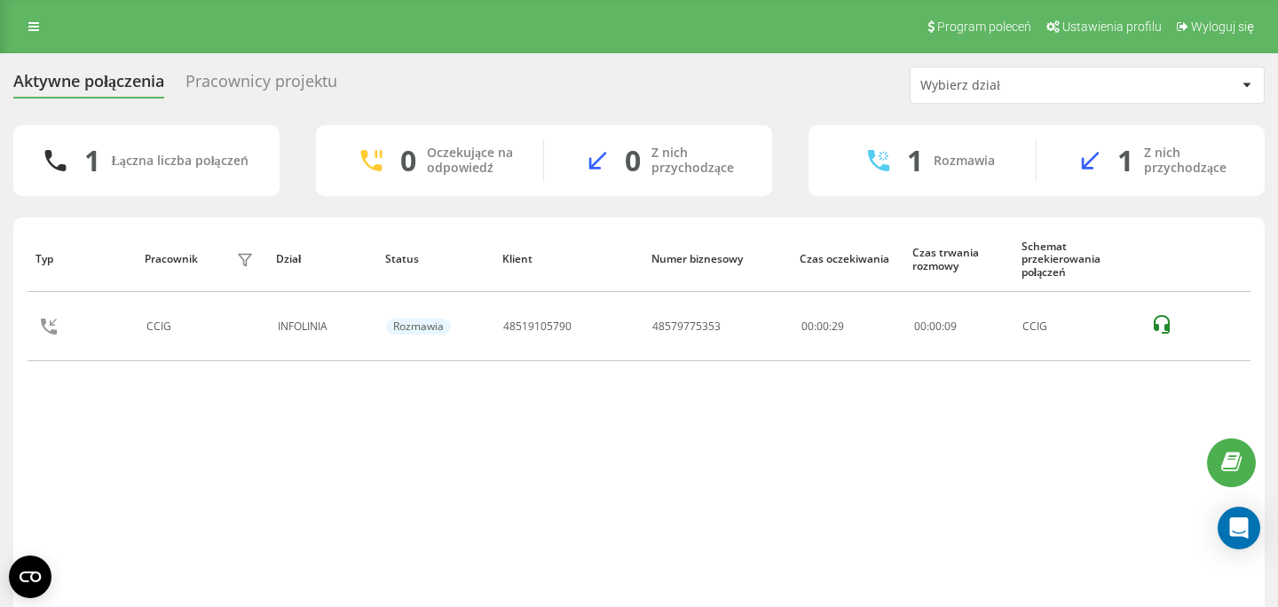
click at [498, 454] on div "Typ Pracownik filtra Dział Status Klient Numer biznesowy Czas oczekiwania Czas …" at bounding box center [639, 423] width 1223 height 395
click at [434, 460] on div "Typ Pracownik filtra Dział Status Klient Numer biznesowy Czas oczekiwania Czas …" at bounding box center [639, 423] width 1223 height 395
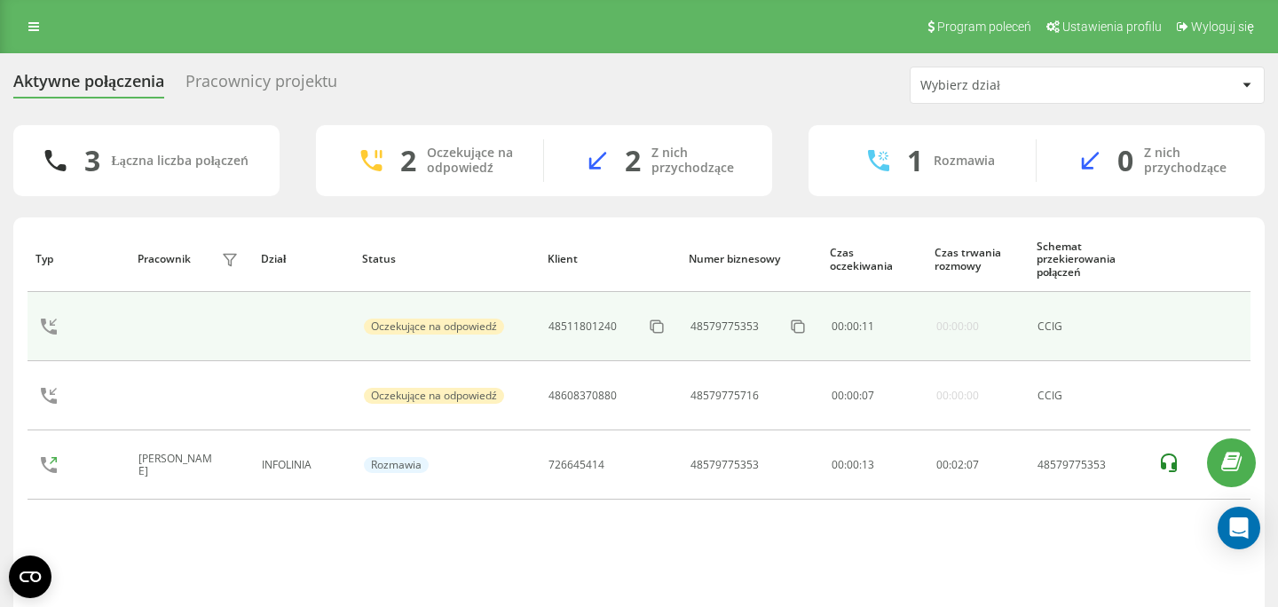
scroll to position [72, 0]
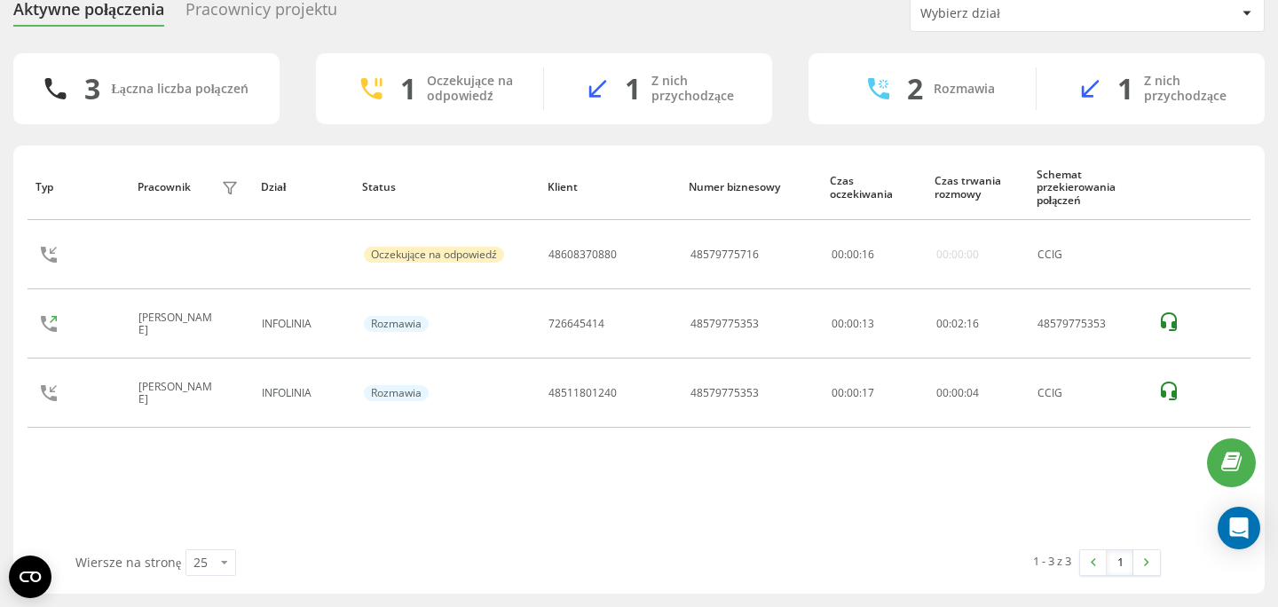
click at [509, 450] on div "Typ Pracownik filtra Dział Status Klient Numer biznesowy Czas oczekiwania Czas …" at bounding box center [639, 351] width 1223 height 395
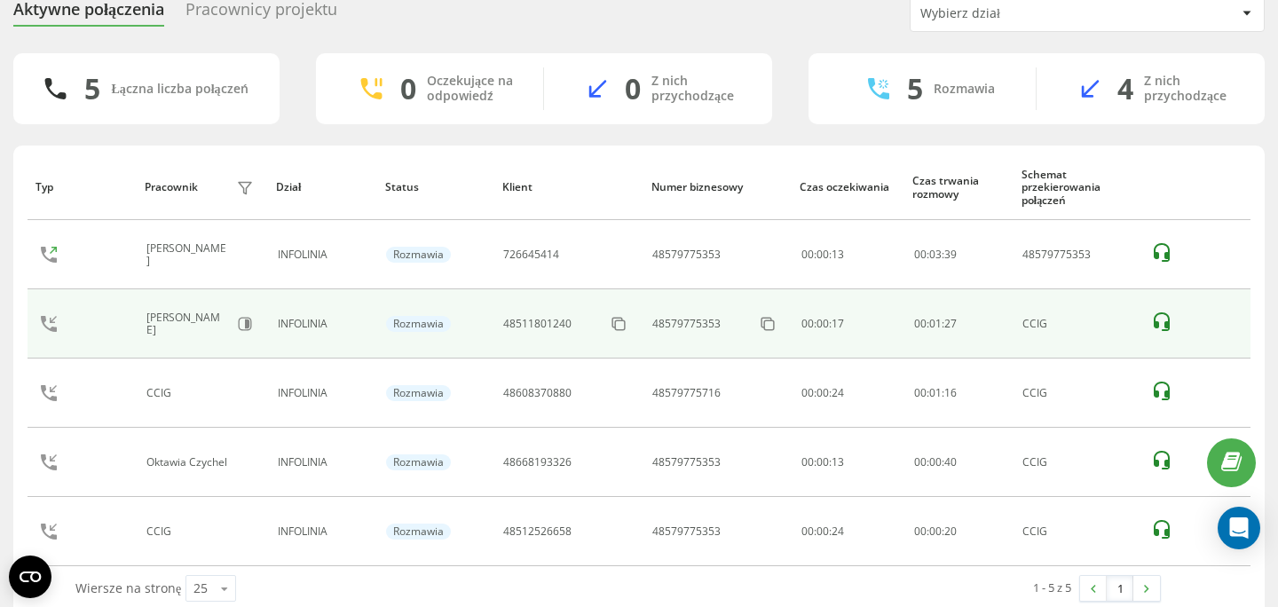
scroll to position [98, 0]
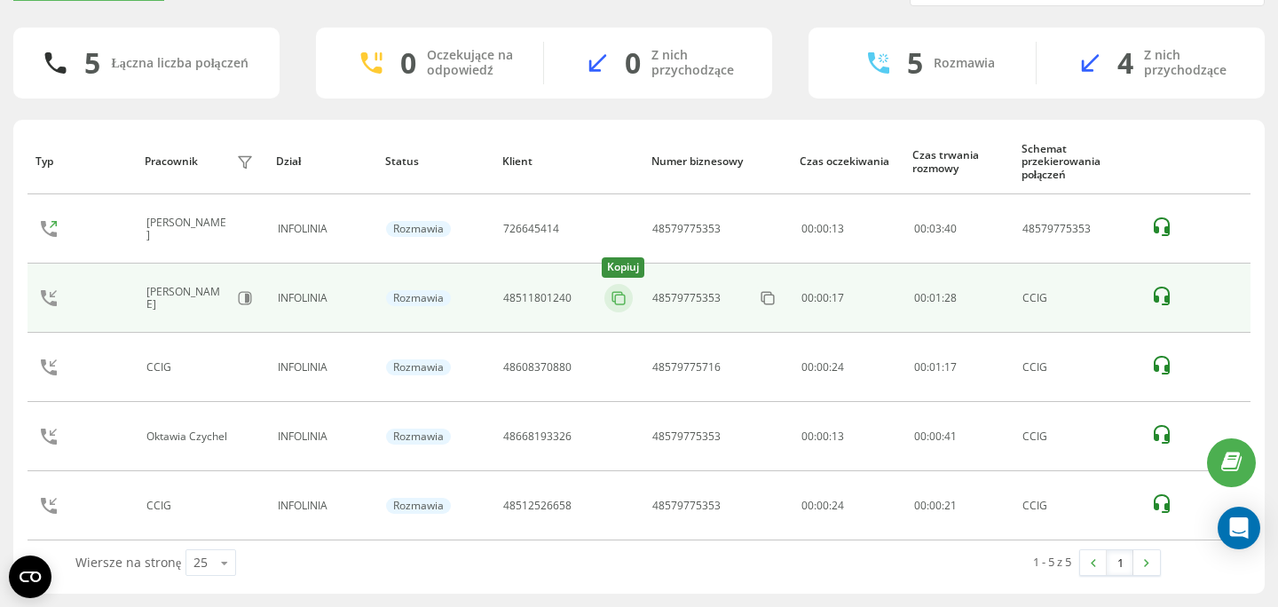
click at [613, 298] on icon at bounding box center [617, 297] width 10 height 10
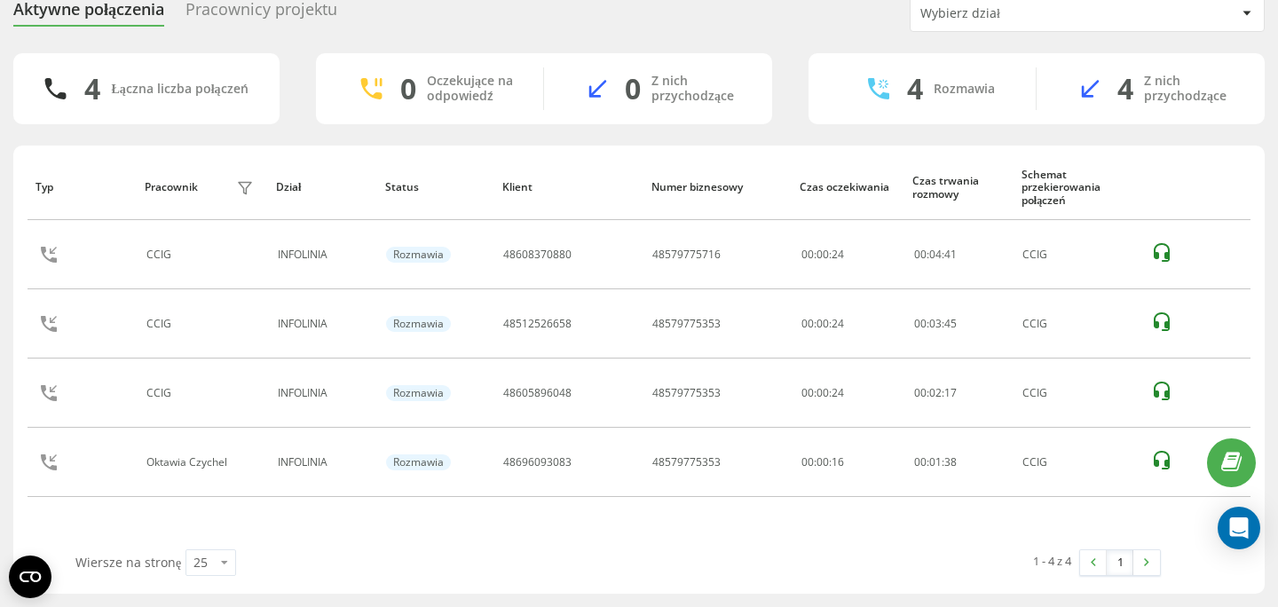
scroll to position [72, 0]
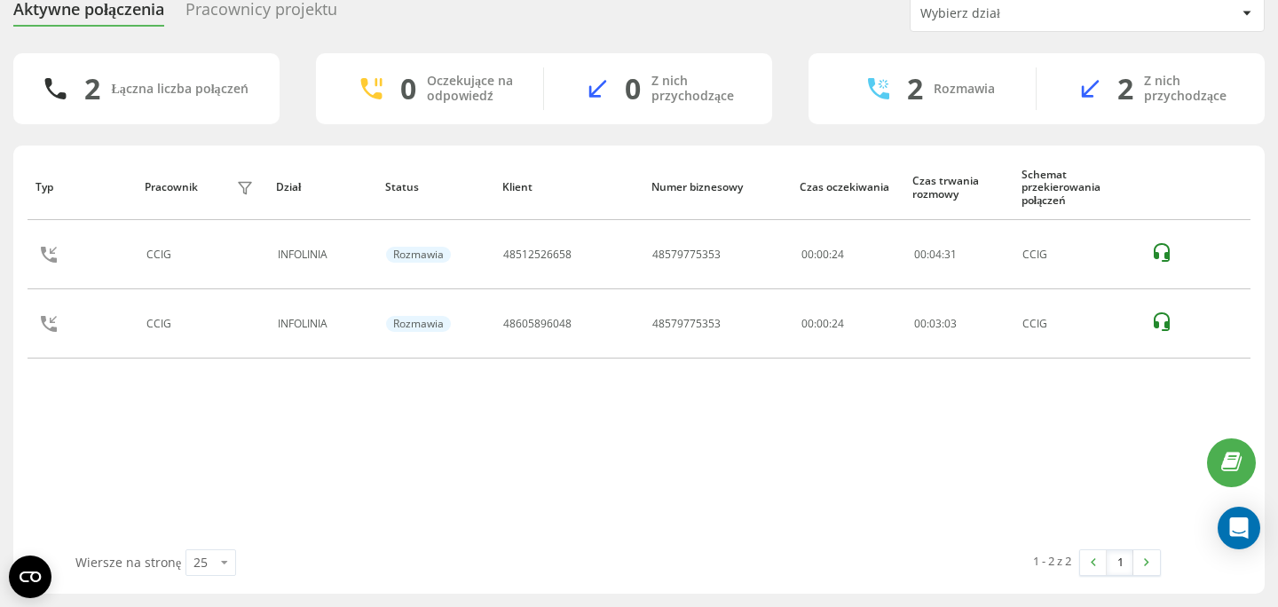
click at [390, 444] on div "Typ Pracownik filtra Dział Status Klient Numer biznesowy Czas oczekiwania Czas …" at bounding box center [639, 351] width 1223 height 395
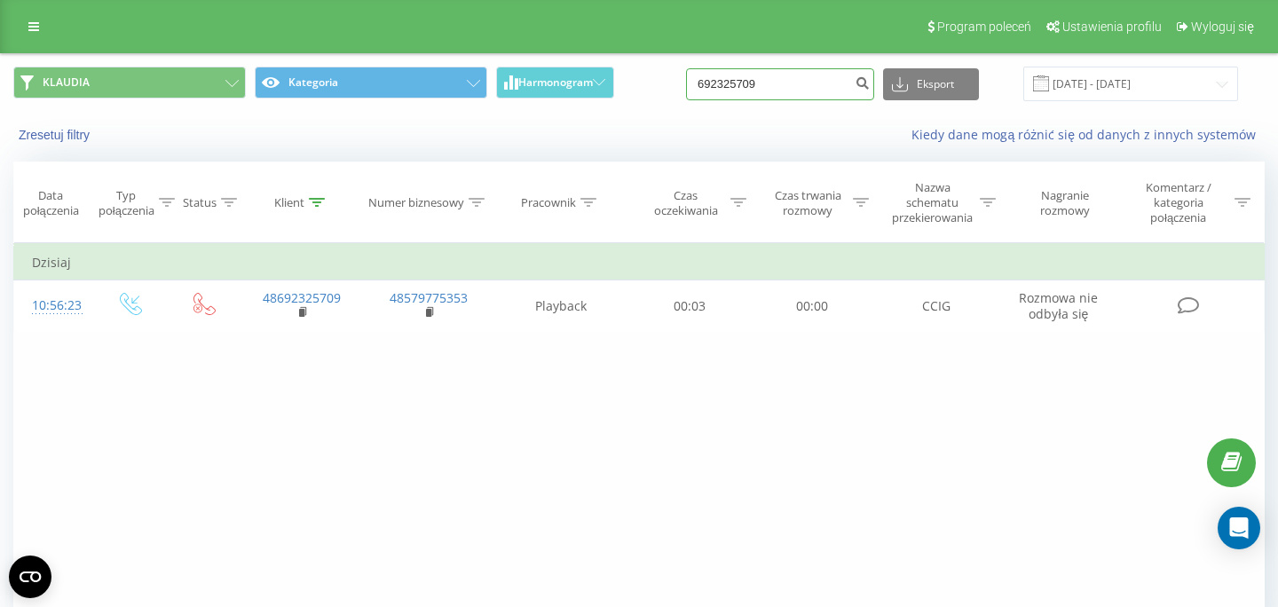
click at [817, 87] on input "692325709" at bounding box center [780, 84] width 188 height 32
paste input "48504023994"
type input "48504023994"
click at [809, 96] on input "48504023994" at bounding box center [780, 84] width 188 height 32
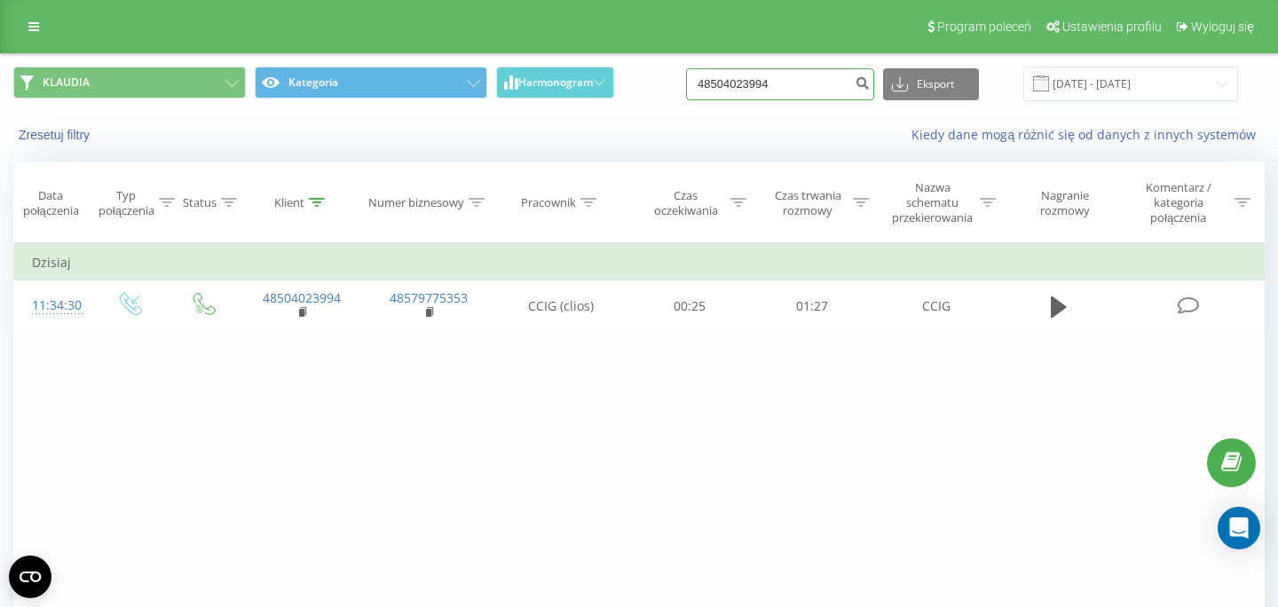
click at [809, 96] on input "48504023994" at bounding box center [780, 84] width 188 height 32
paste input "66768301"
type input "667683014"
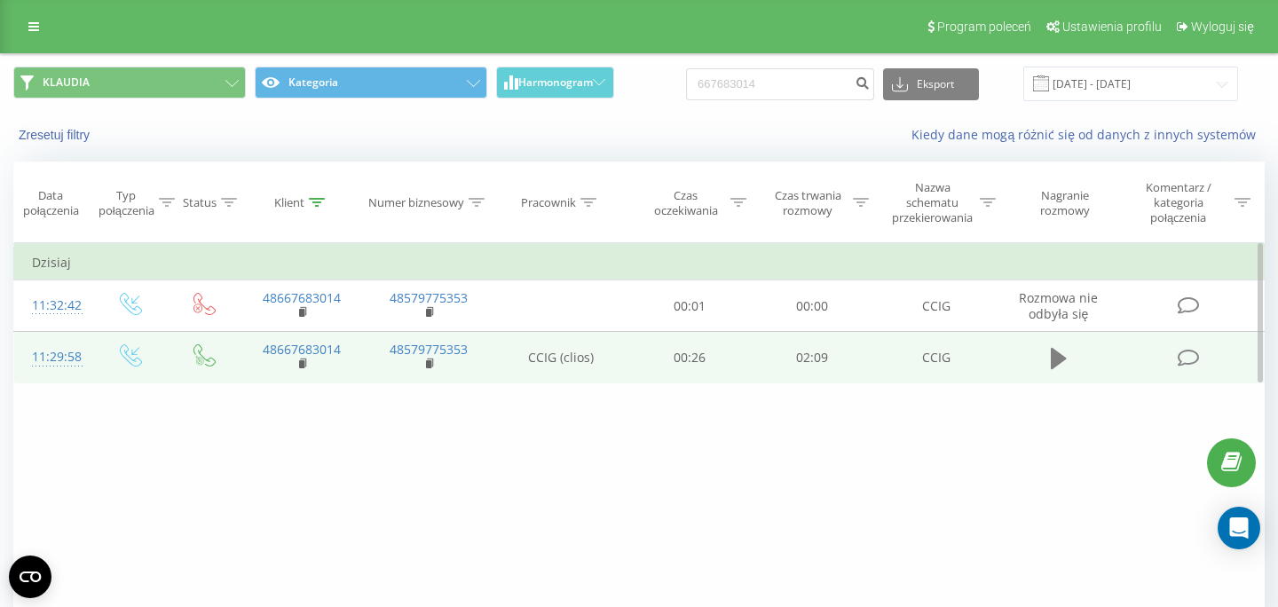
click at [1053, 362] on icon at bounding box center [1059, 358] width 16 height 21
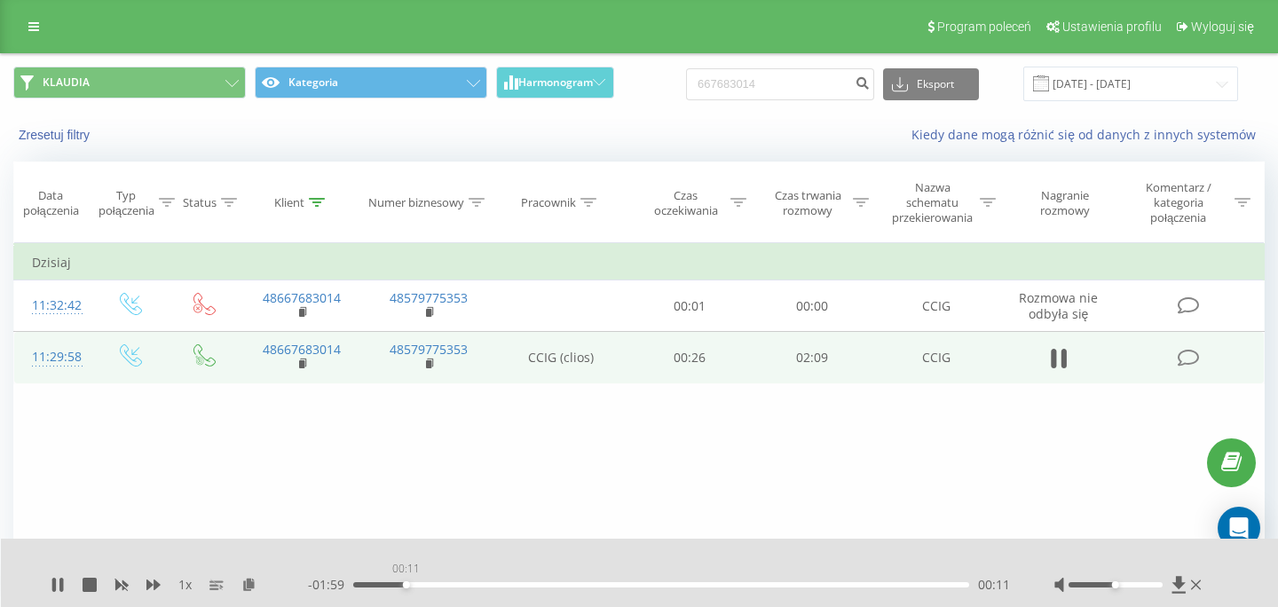
click at [406, 584] on div "00:11" at bounding box center [661, 584] width 616 height 5
click at [1060, 357] on icon at bounding box center [1059, 358] width 16 height 25
click at [1062, 359] on icon at bounding box center [1059, 358] width 16 height 21
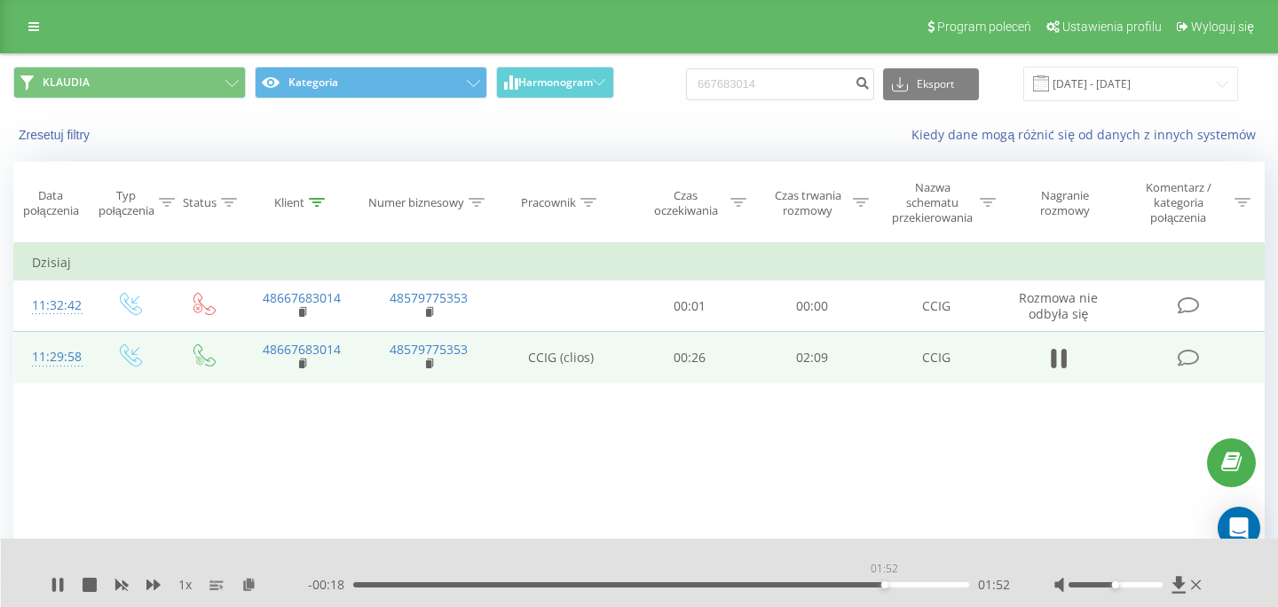
click at [884, 583] on div "01:52" at bounding box center [661, 584] width 616 height 5
click at [911, 583] on div "01:57" at bounding box center [661, 584] width 616 height 5
click at [1056, 367] on icon at bounding box center [1059, 358] width 16 height 25
click at [869, 477] on div "Filtruj według warunków Jest równe Wprowadź wartość Anuluj OK Filtruj według wa…" at bounding box center [638, 442] width 1251 height 399
click at [805, 68] on div "667683014 Eksport .csv .xls .xlsx 20.06.2025 - 20.09.2025" at bounding box center [962, 84] width 552 height 35
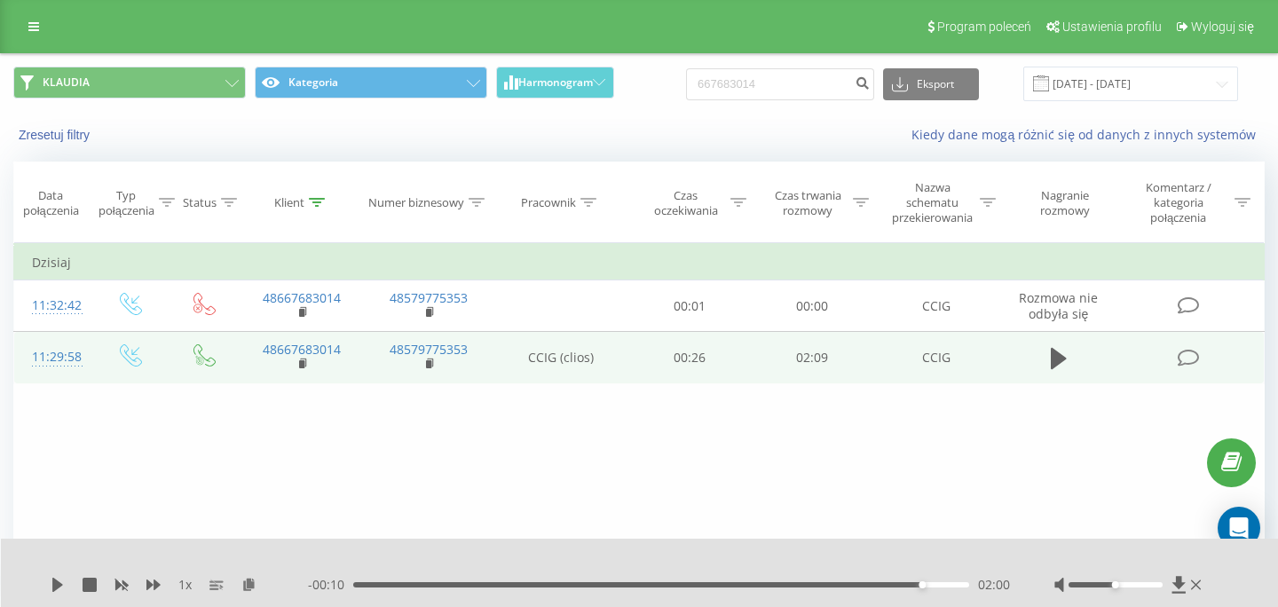
click at [805, 68] on div "667683014 Eksport .csv .xls .xlsx 20.06.2025 - 20.09.2025" at bounding box center [962, 84] width 552 height 35
click at [805, 83] on input "667683014" at bounding box center [780, 84] width 188 height 32
paste input "04599123"
type input "604599123"
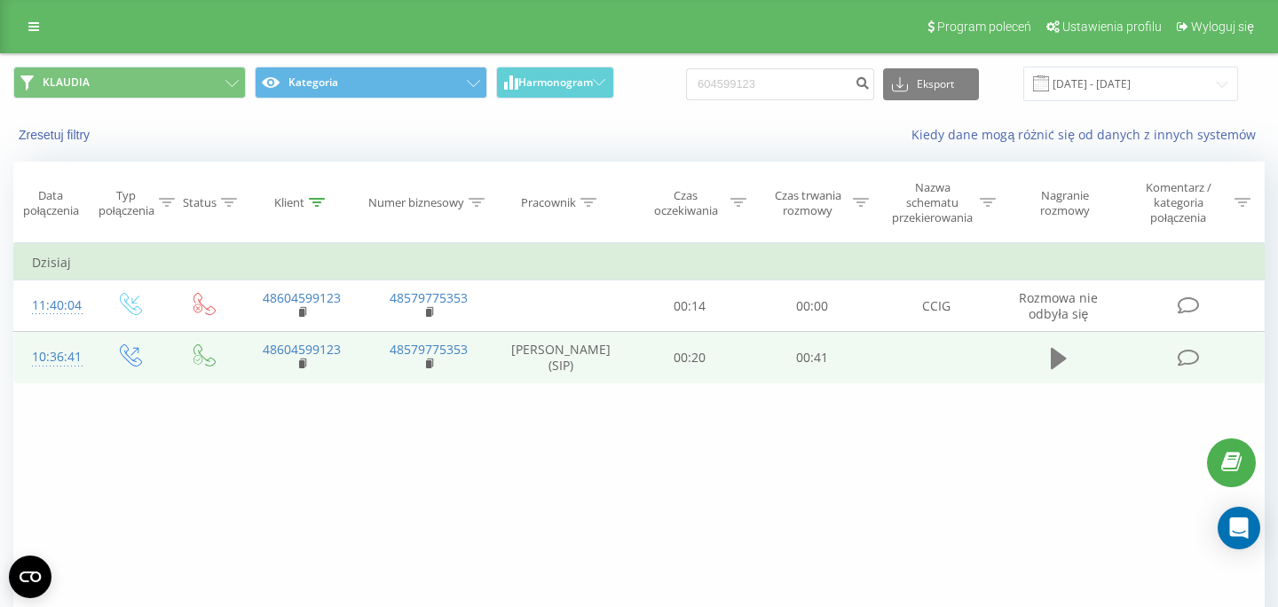
click at [1065, 371] on icon at bounding box center [1059, 358] width 16 height 25
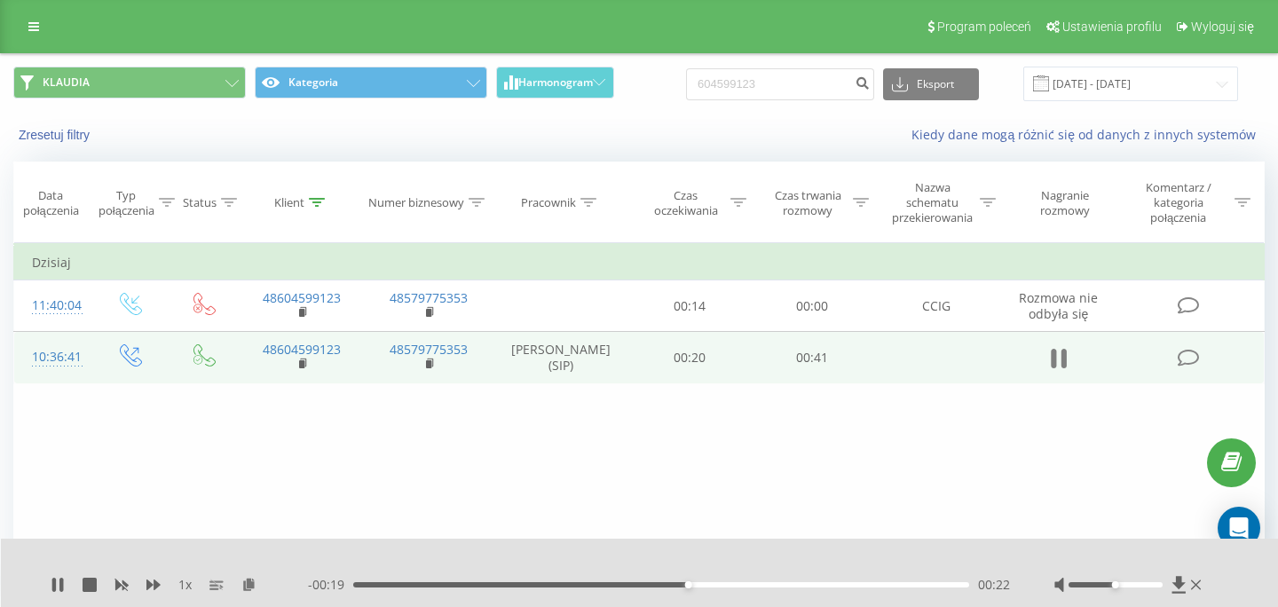
click at [1057, 366] on icon at bounding box center [1059, 358] width 16 height 25
click at [827, 445] on div "Filtruj według warunków Jest równe Wprowadź wartość Anuluj OK Filtruj według wa…" at bounding box center [638, 442] width 1251 height 399
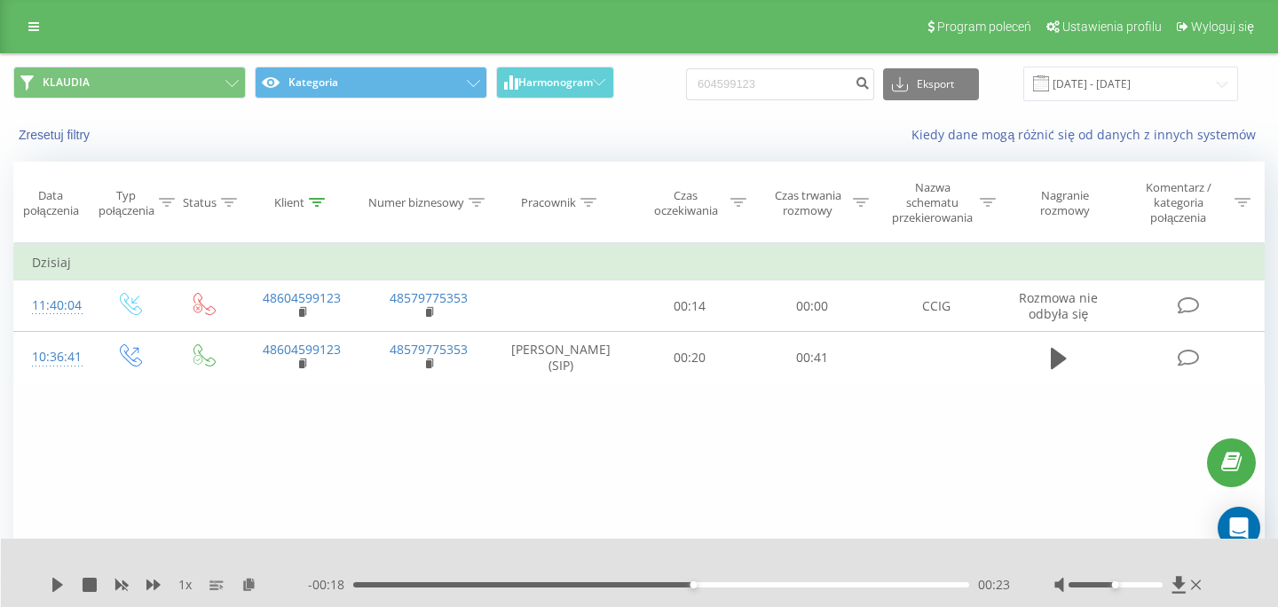
click at [793, 77] on input "604599123" at bounding box center [780, 84] width 188 height 32
drag, startPoint x: 0, startPoint y: 0, endPoint x: 793, endPoint y: 77, distance: 797.1
click at [793, 77] on input "604599123" at bounding box center [780, 84] width 188 height 32
type input "48511801240"
